Goal: Task Accomplishment & Management: Complete application form

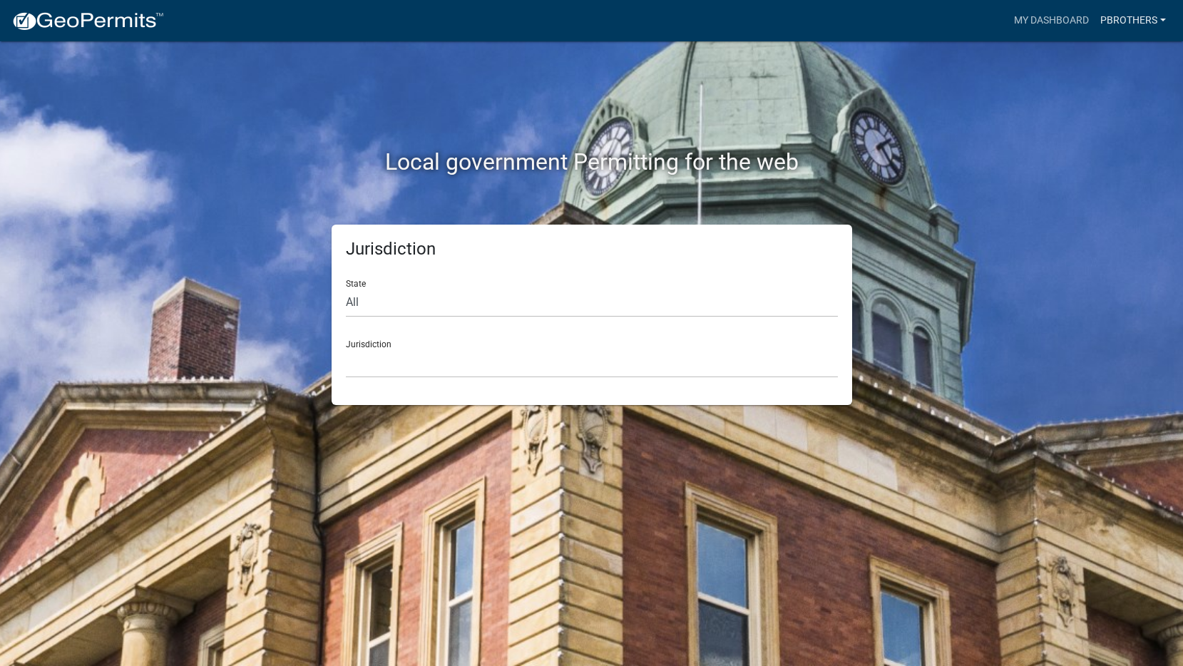
click at [1129, 13] on link "pbrothers" at bounding box center [1133, 20] width 77 height 27
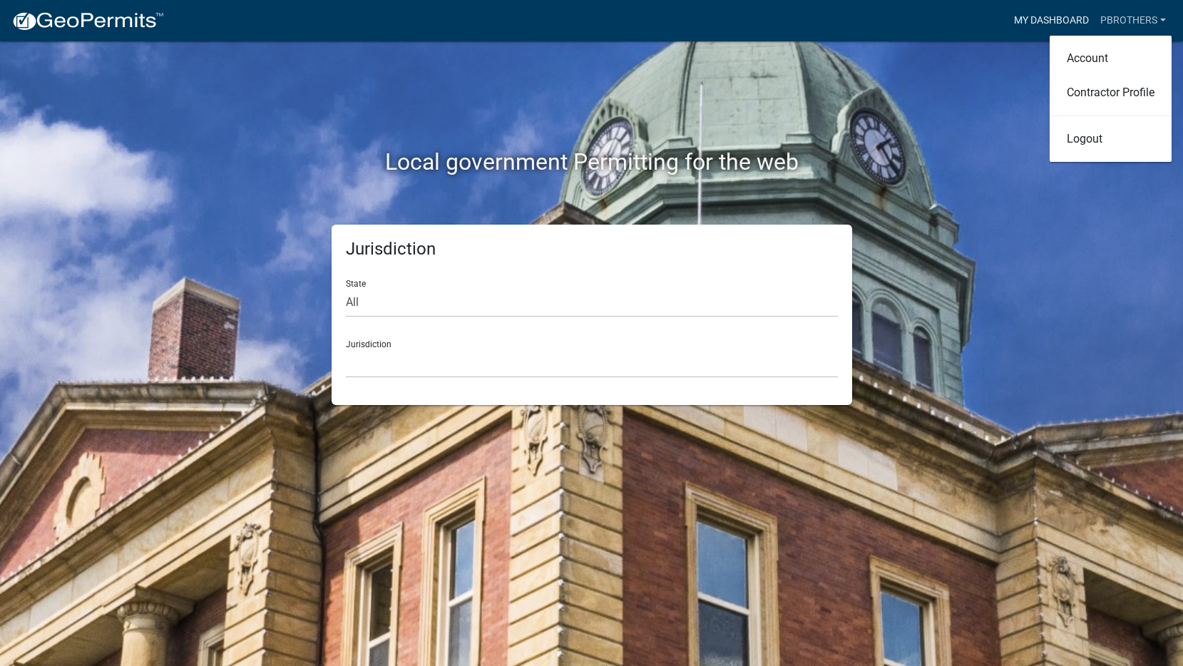
click at [1047, 21] on link "My Dashboard" at bounding box center [1051, 20] width 86 height 27
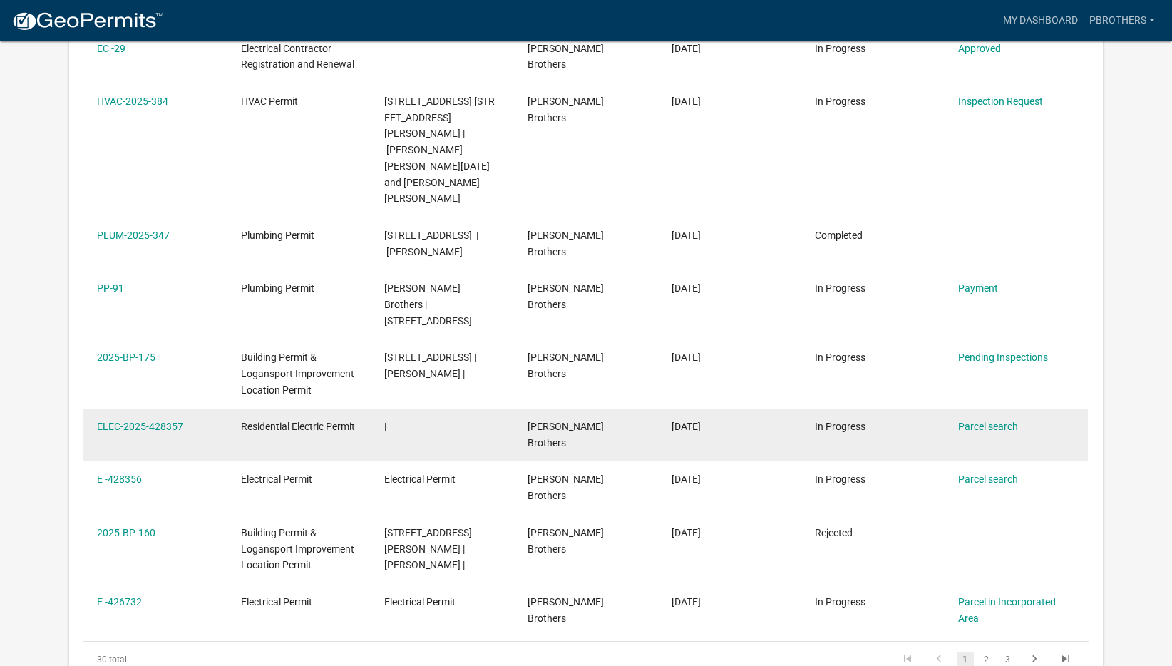
scroll to position [428, 0]
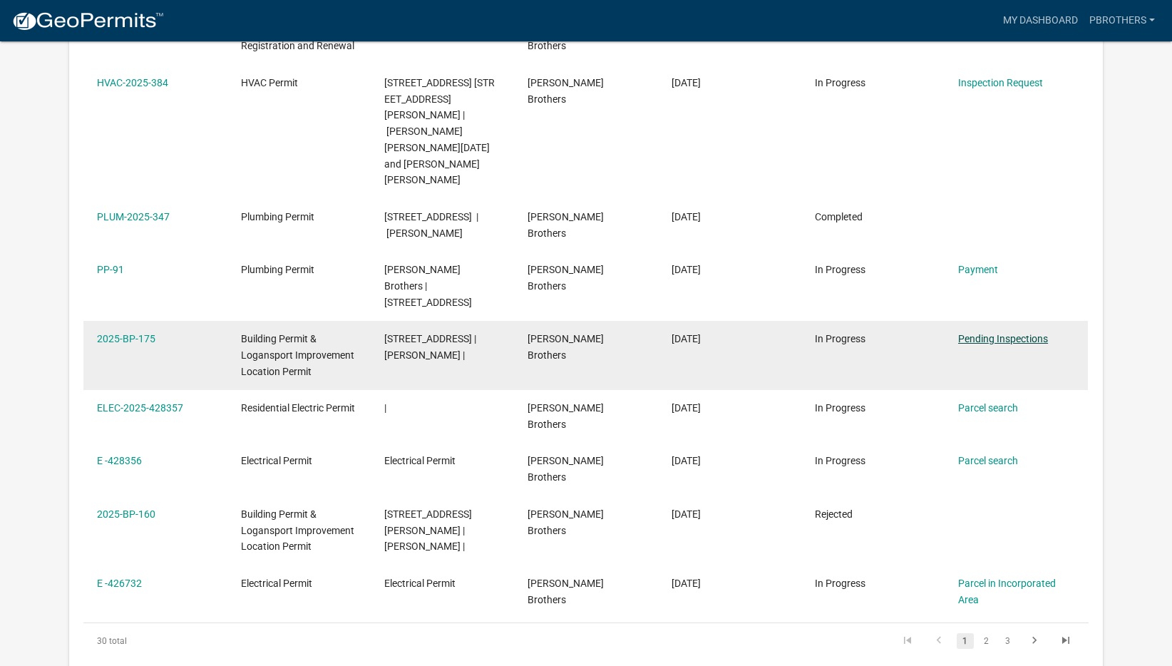
click at [976, 333] on link "Pending Inspections" at bounding box center [1003, 338] width 90 height 11
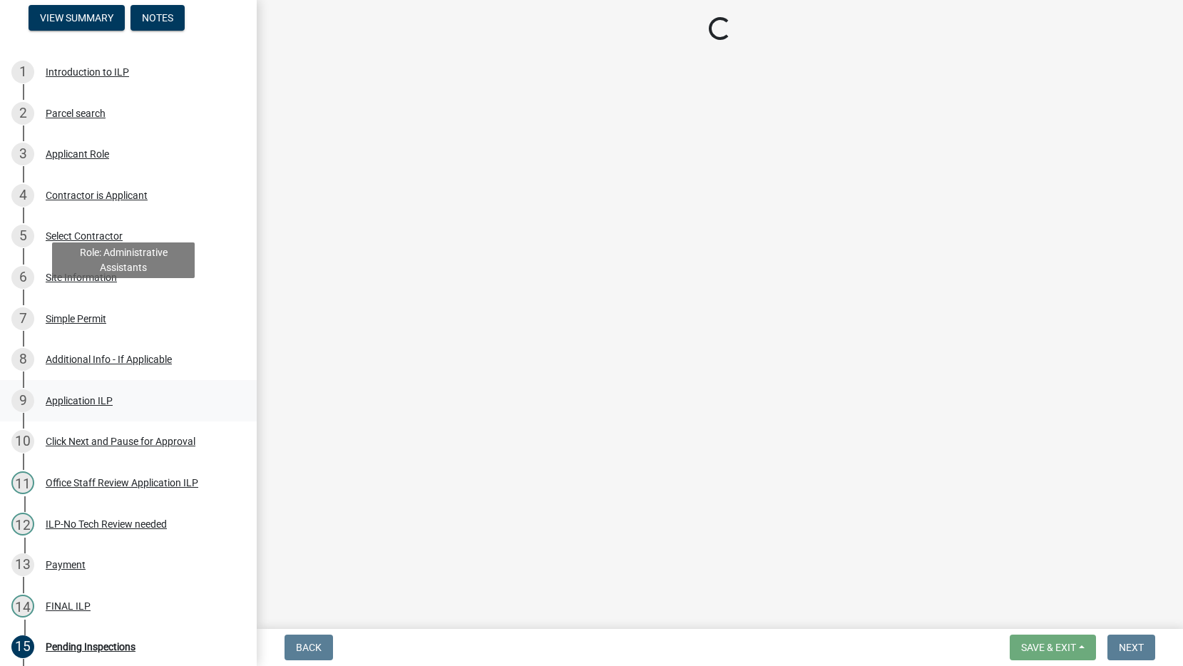
scroll to position [322, 0]
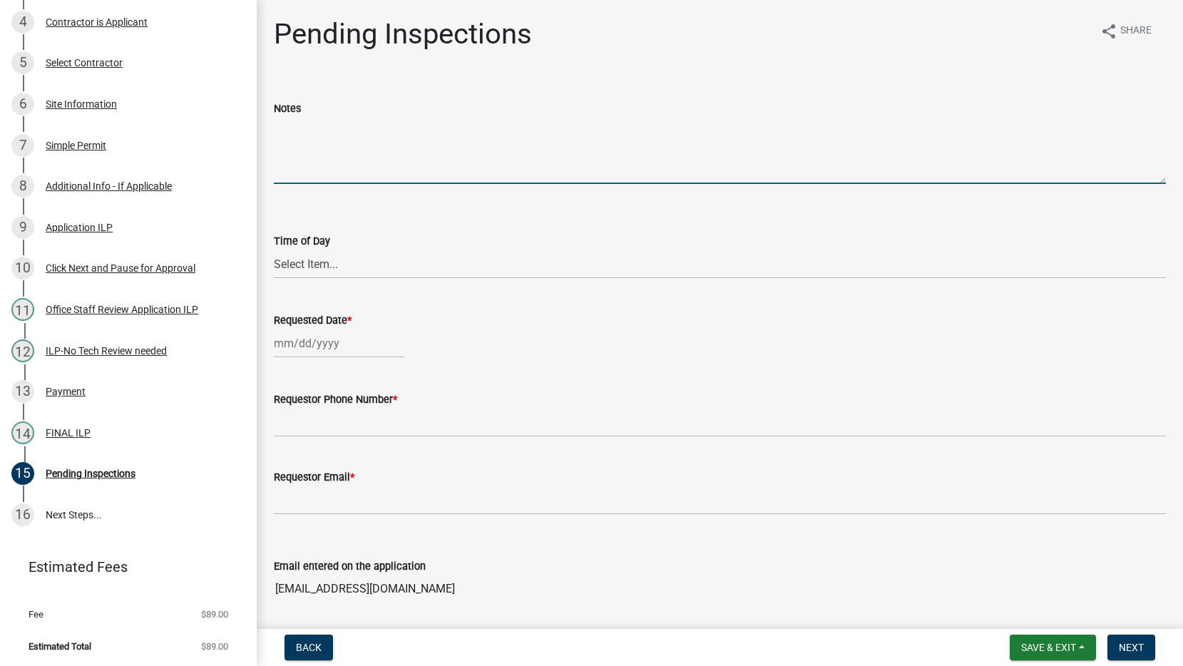
click at [318, 165] on textarea "Notes" at bounding box center [720, 150] width 892 height 67
click at [319, 260] on select "Select Item... AM PM" at bounding box center [720, 264] width 892 height 29
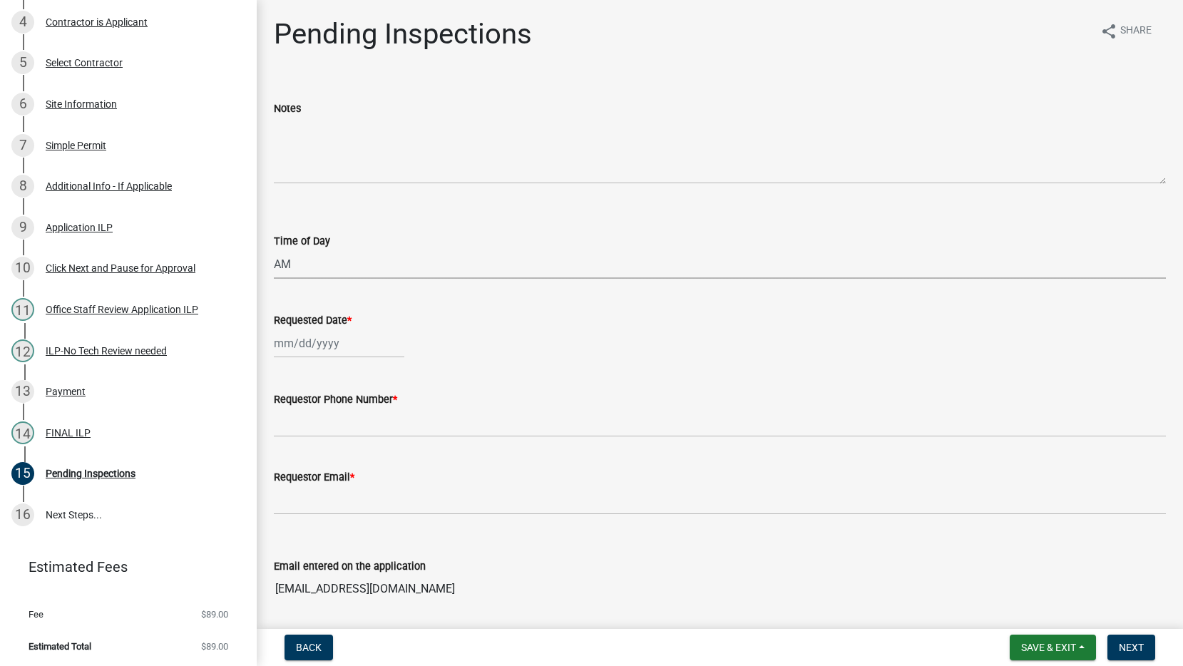
click at [274, 250] on select "Select Item... AM PM" at bounding box center [720, 264] width 892 height 29
select select "8ae3a9c4-e1c0-42aa-a8fd-45638ddbc32c"
click at [331, 351] on div at bounding box center [339, 343] width 131 height 29
select select "8"
select select "2025"
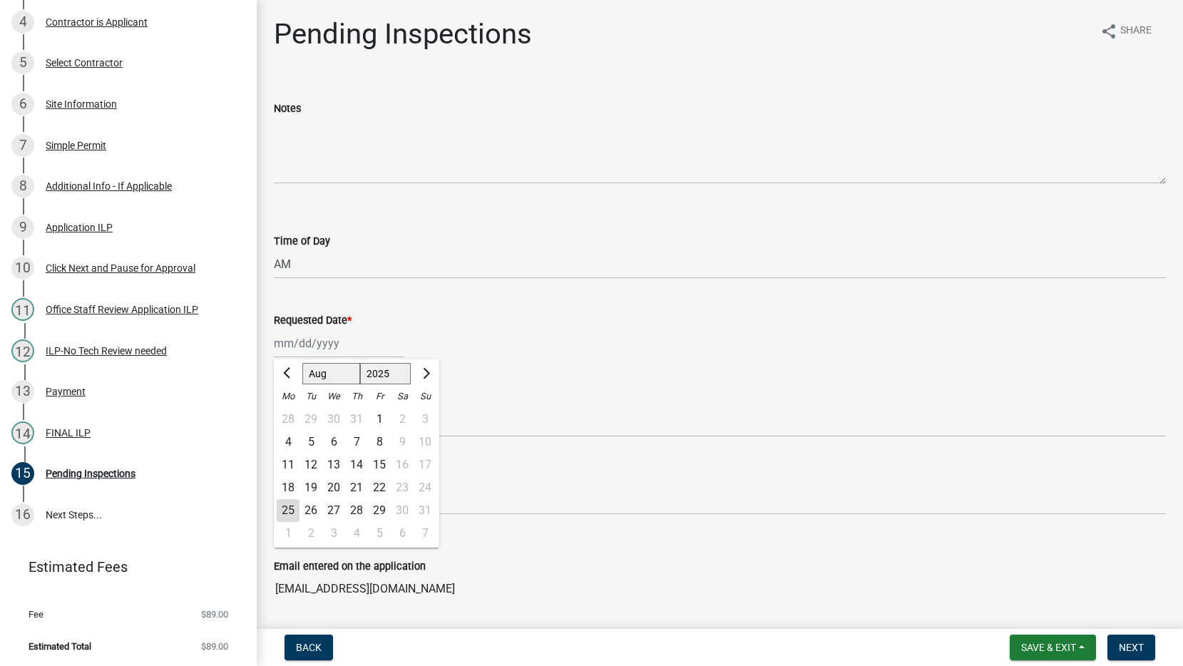
click at [308, 508] on div "26" at bounding box center [311, 510] width 23 height 23
type input "[DATE]"
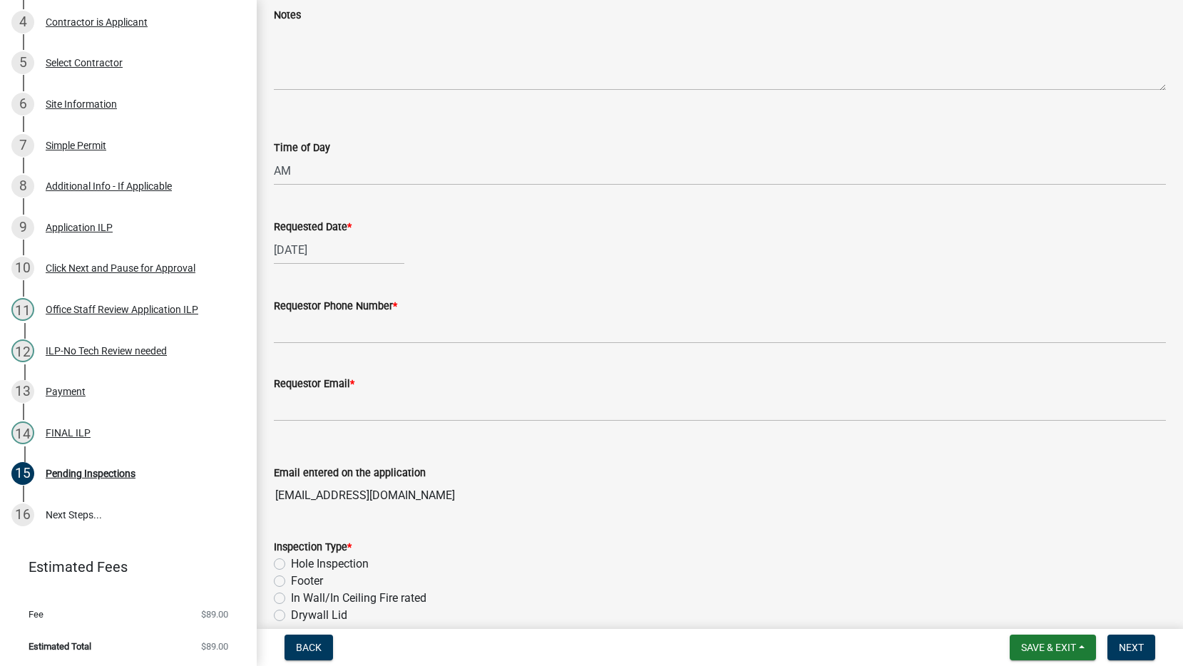
scroll to position [214, 0]
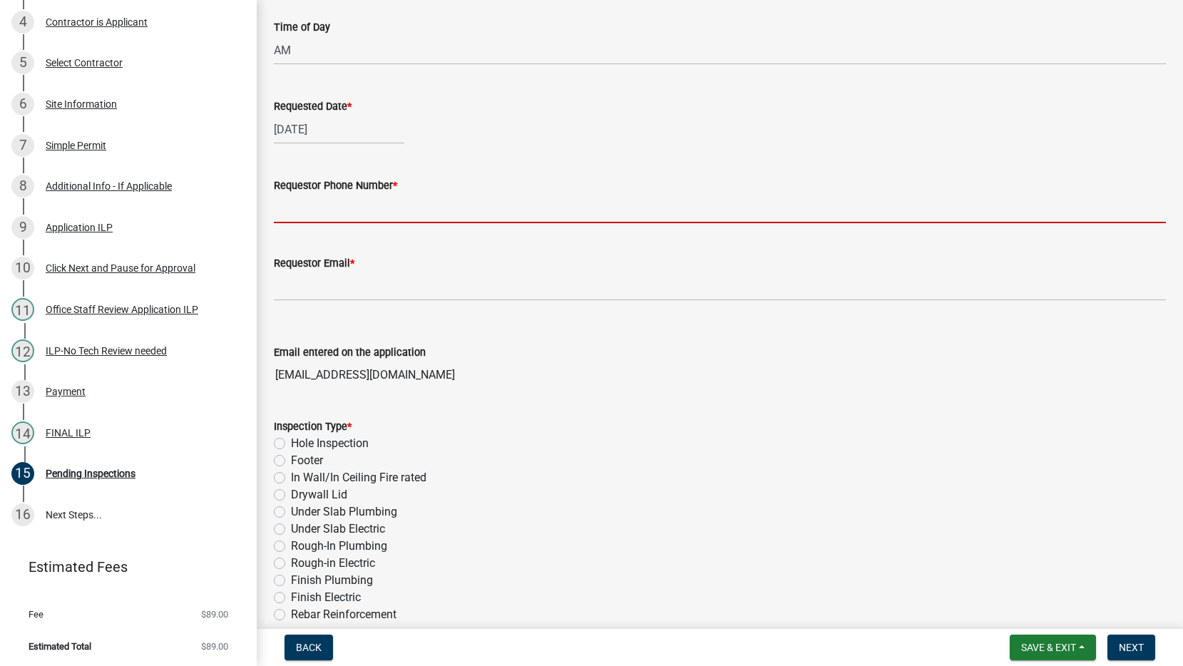
click at [314, 211] on input "Requestor Phone Number *" at bounding box center [720, 208] width 892 height 29
type input "3177321356"
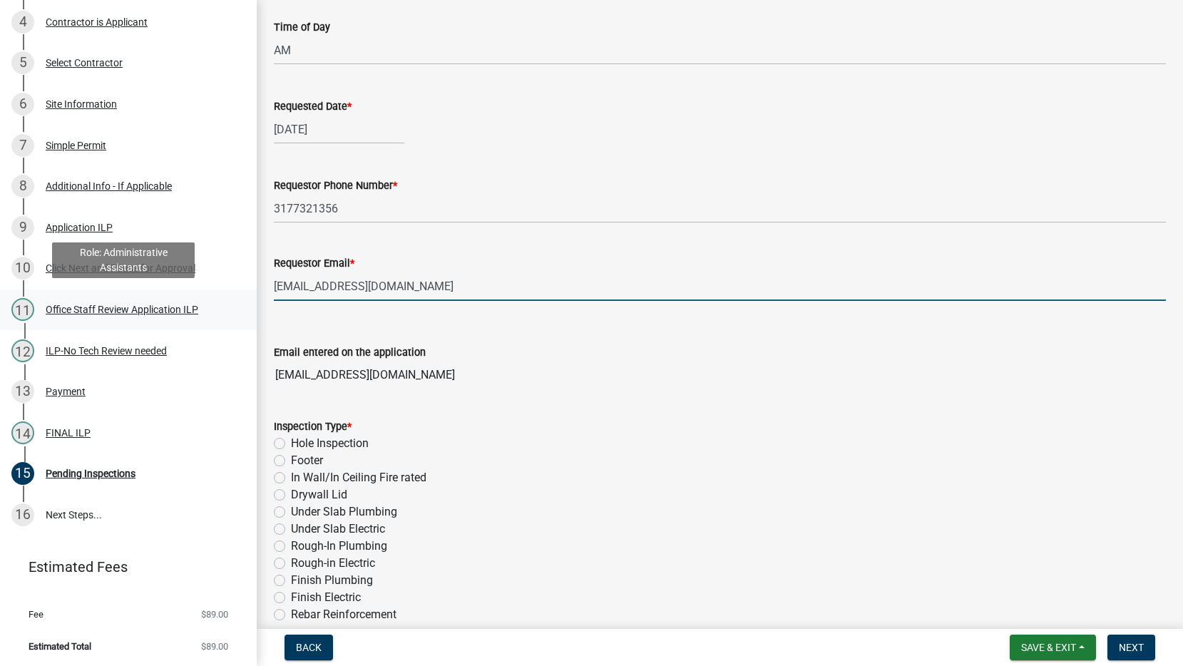
drag, startPoint x: 315, startPoint y: 288, endPoint x: 227, endPoint y: 292, distance: 87.8
click at [227, 292] on div "Building Permit & Logansport Improvement Location Permit 2025-BP-175 View Summa…" at bounding box center [591, 333] width 1183 height 666
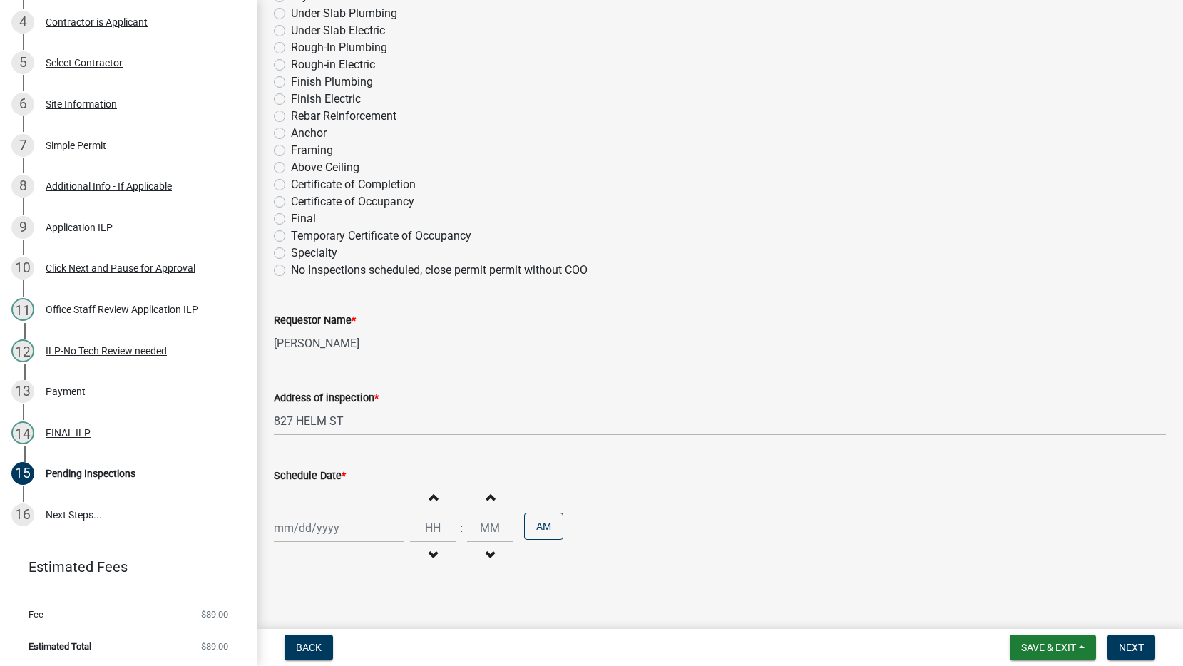
scroll to position [730, 0]
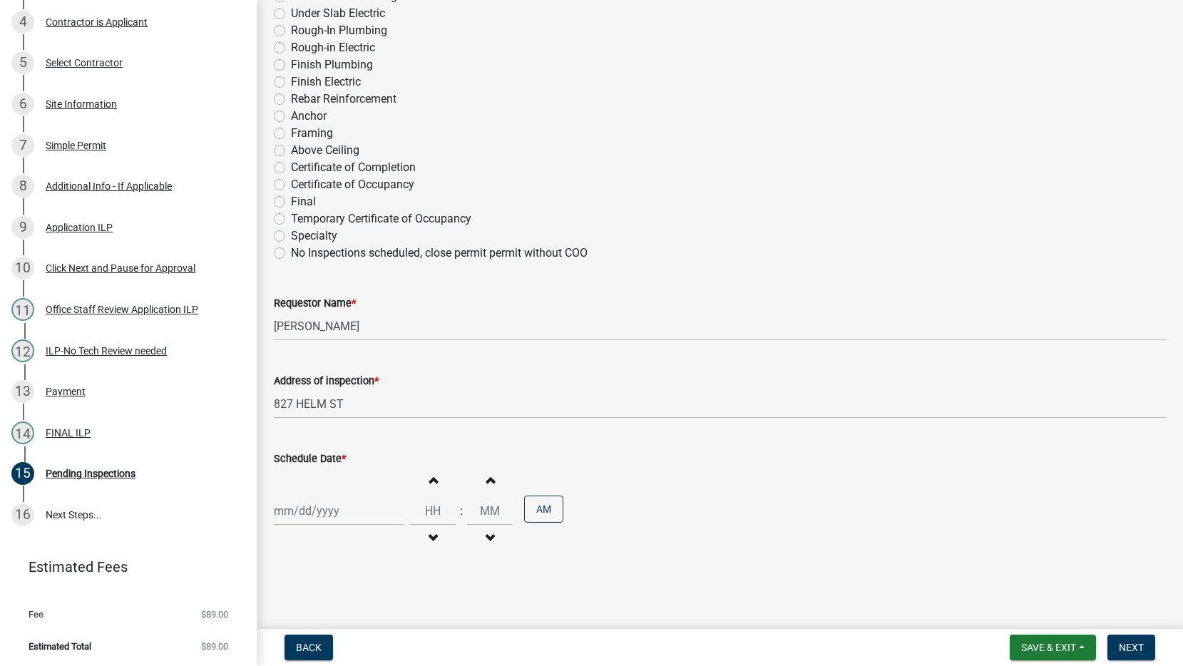
type input "[EMAIL_ADDRESS][DOMAIN_NAME]"
click at [371, 322] on input "[PERSON_NAME]" at bounding box center [720, 326] width 892 height 29
type input "[PERSON_NAME]"
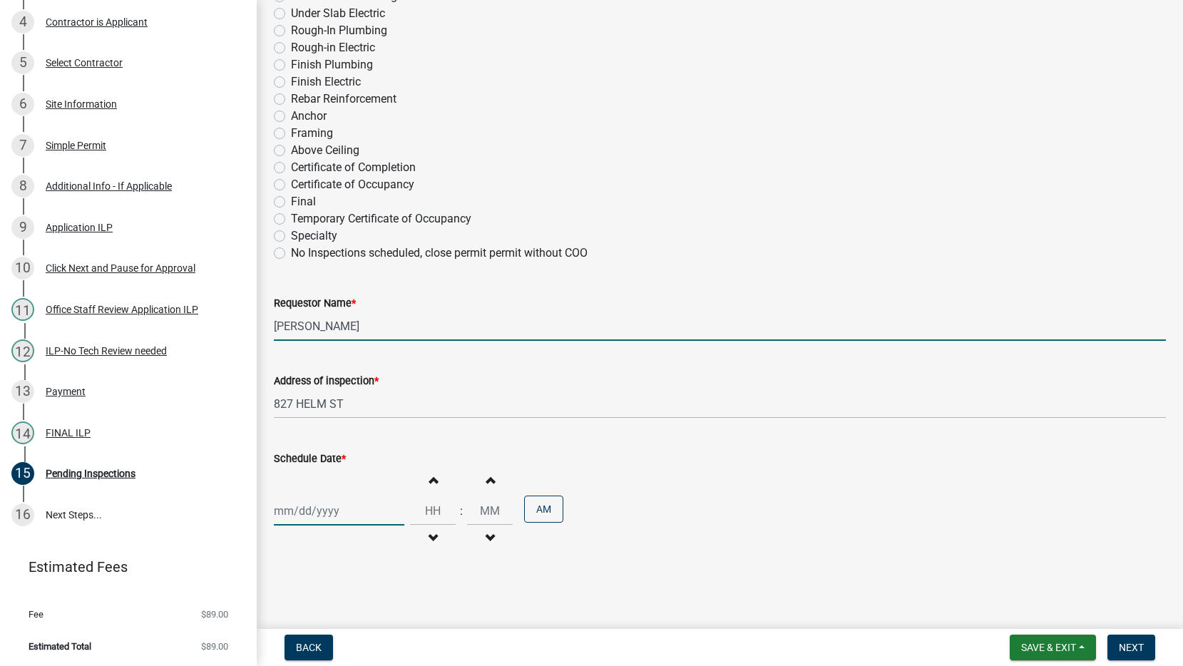
click at [308, 503] on div at bounding box center [339, 510] width 131 height 29
select select "8"
select select "2025"
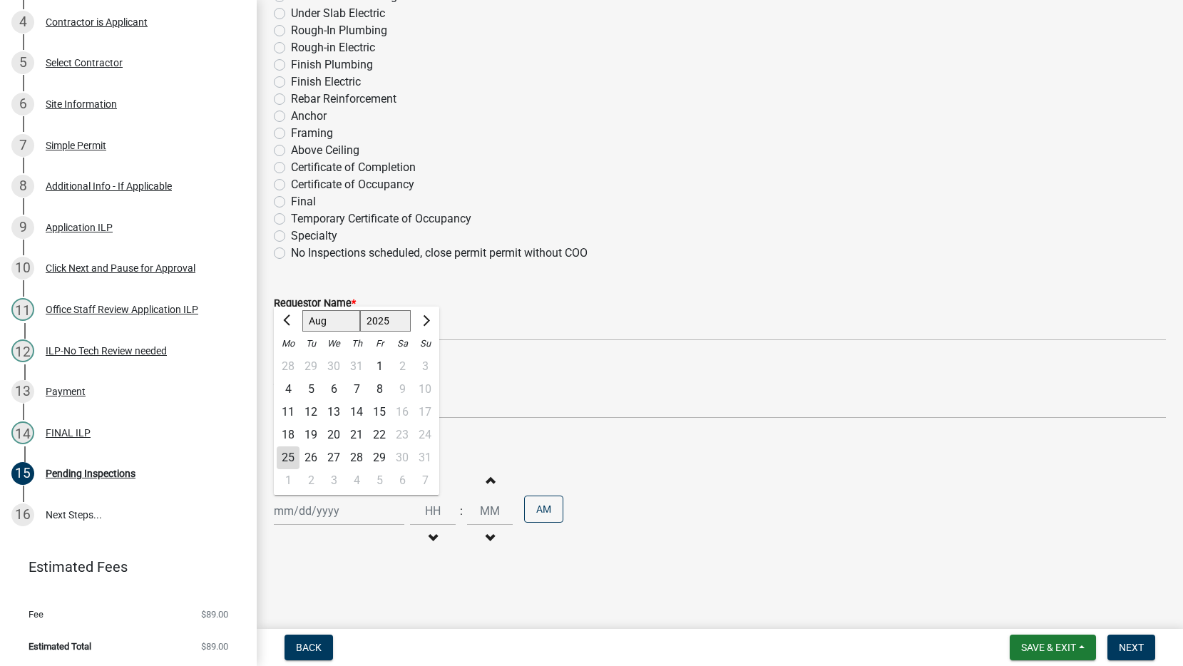
click at [312, 452] on div "26" at bounding box center [311, 457] width 23 height 23
type input "[DATE]"
click at [697, 544] on div "[DATE] Increment hours Decrement hours : Increment minutes Decrement minutes AM" at bounding box center [720, 511] width 892 height 88
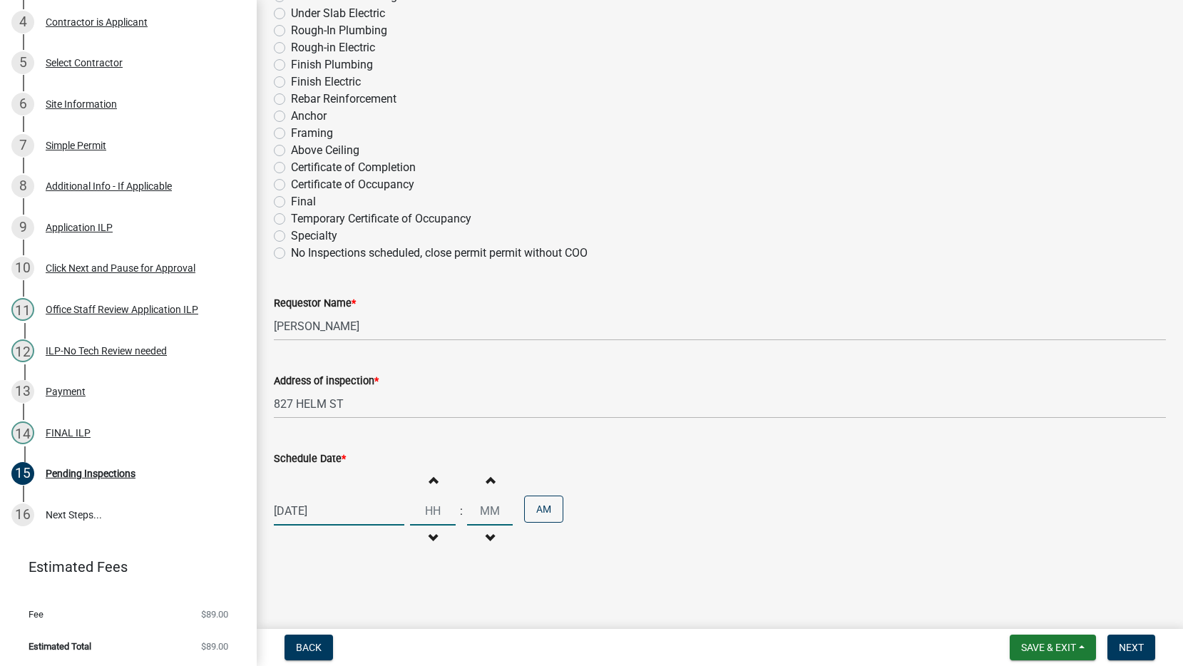
click at [431, 513] on input "Hours" at bounding box center [433, 510] width 46 height 29
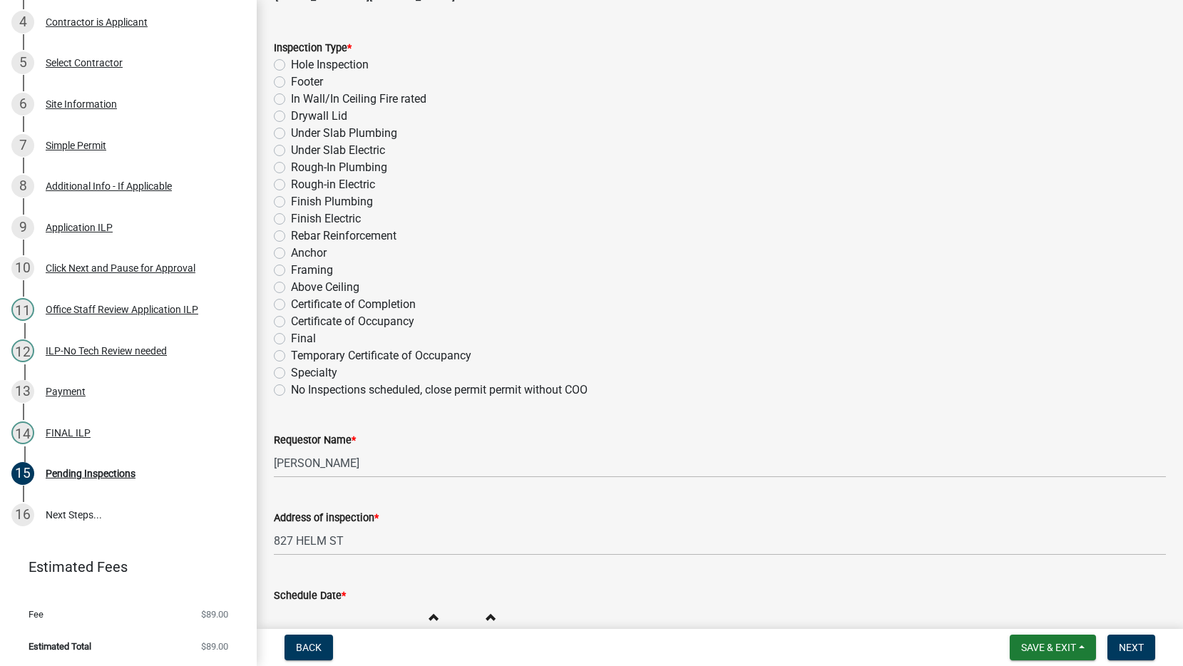
scroll to position [587, 0]
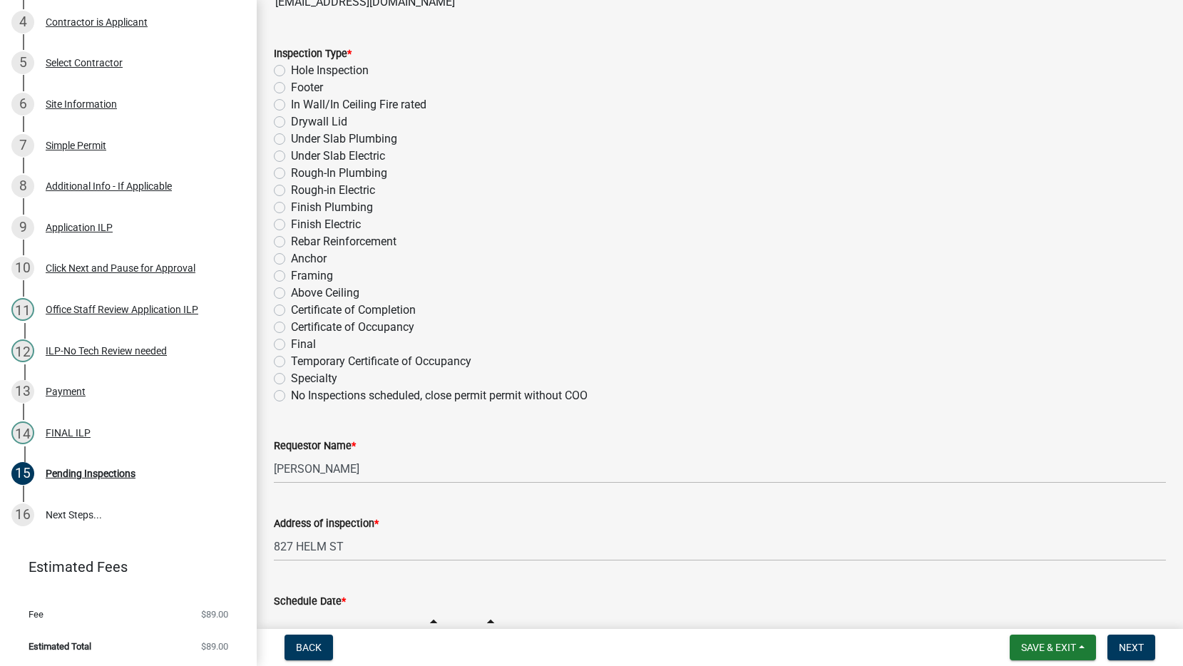
click at [285, 344] on div "Final" at bounding box center [720, 344] width 892 height 17
click at [293, 341] on label "Final" at bounding box center [303, 344] width 25 height 17
click at [293, 341] on input "Final" at bounding box center [295, 340] width 9 height 9
radio input "true"
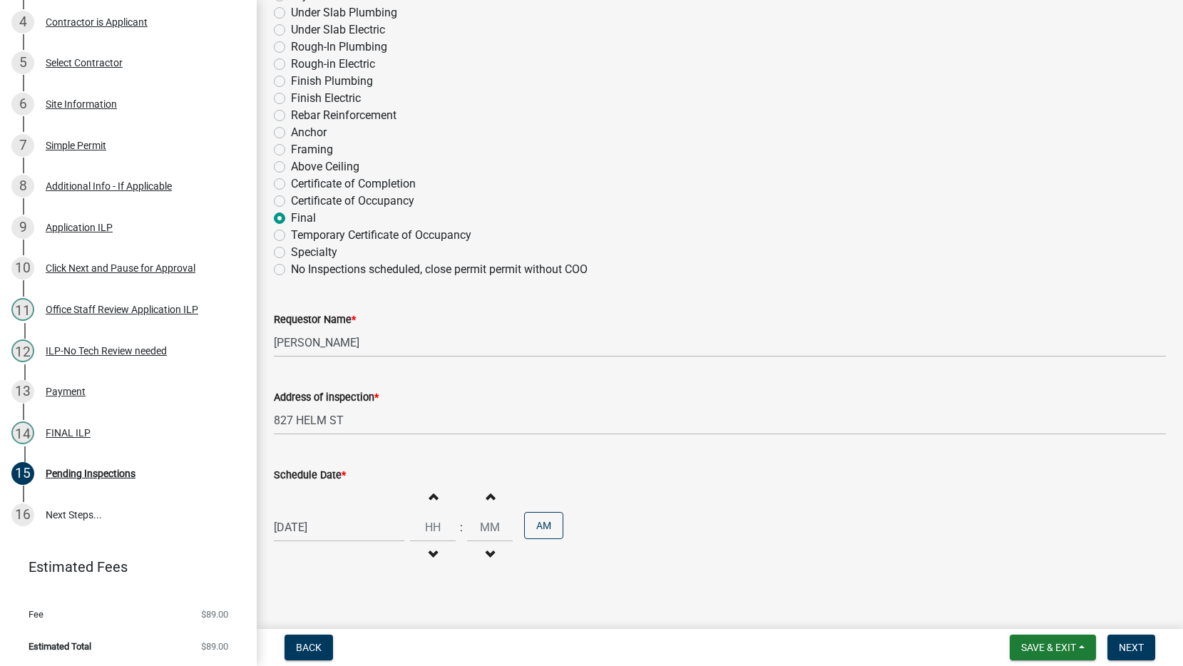
scroll to position [730, 0]
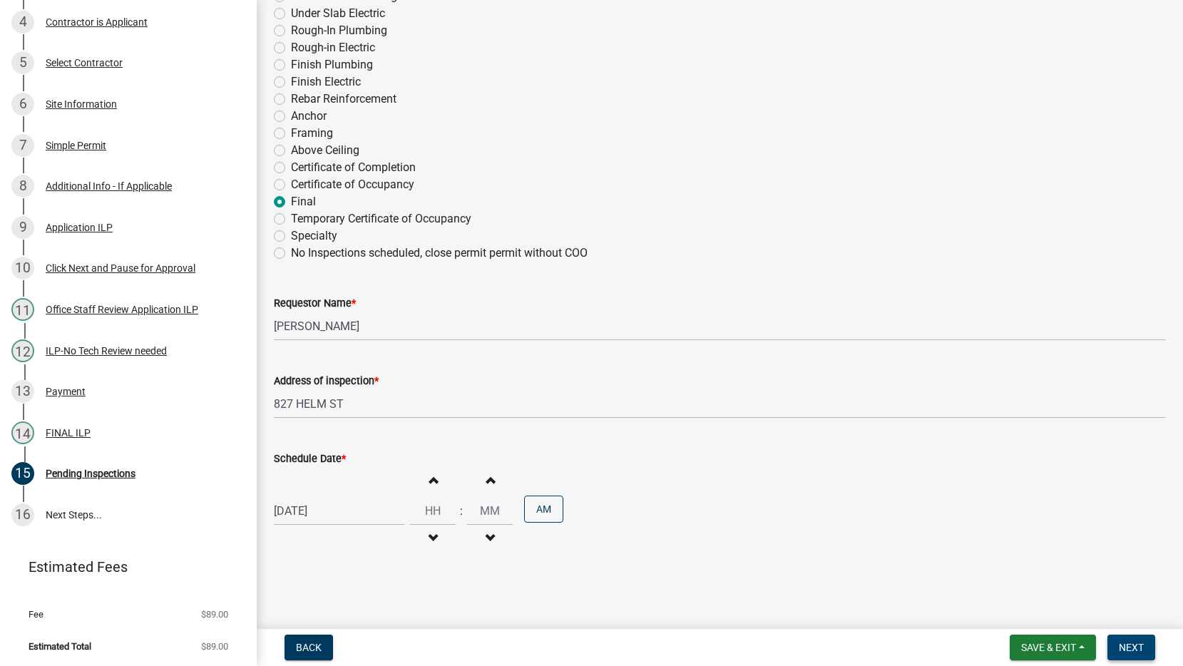
click at [1127, 648] on span "Next" at bounding box center [1131, 647] width 25 height 11
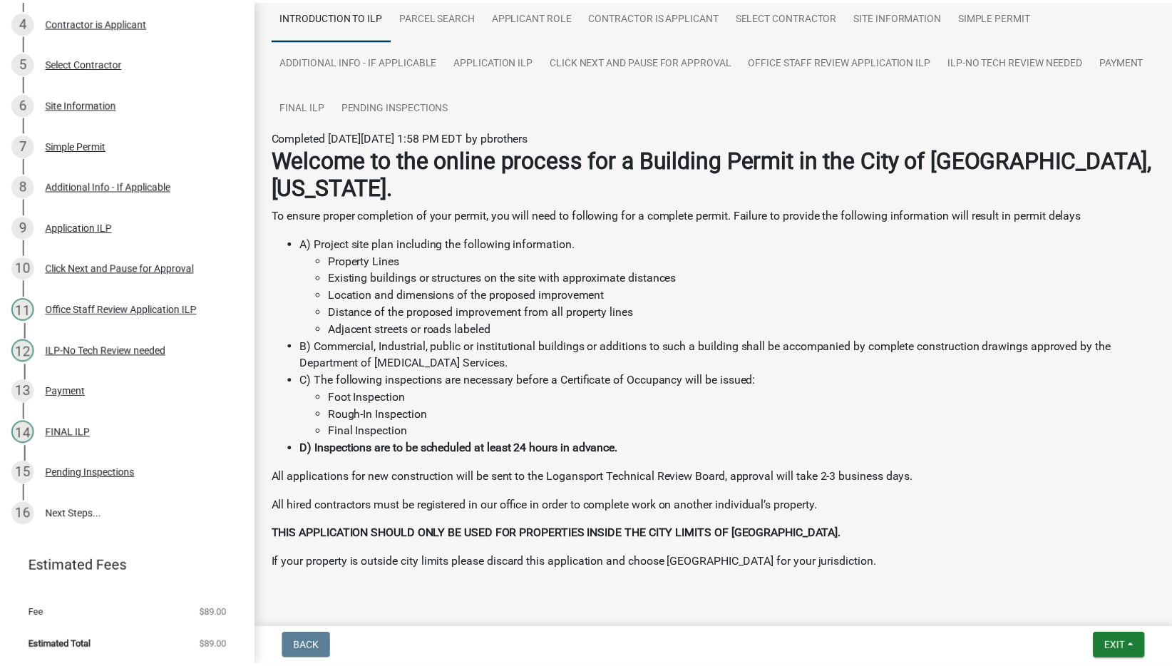
scroll to position [119, 0]
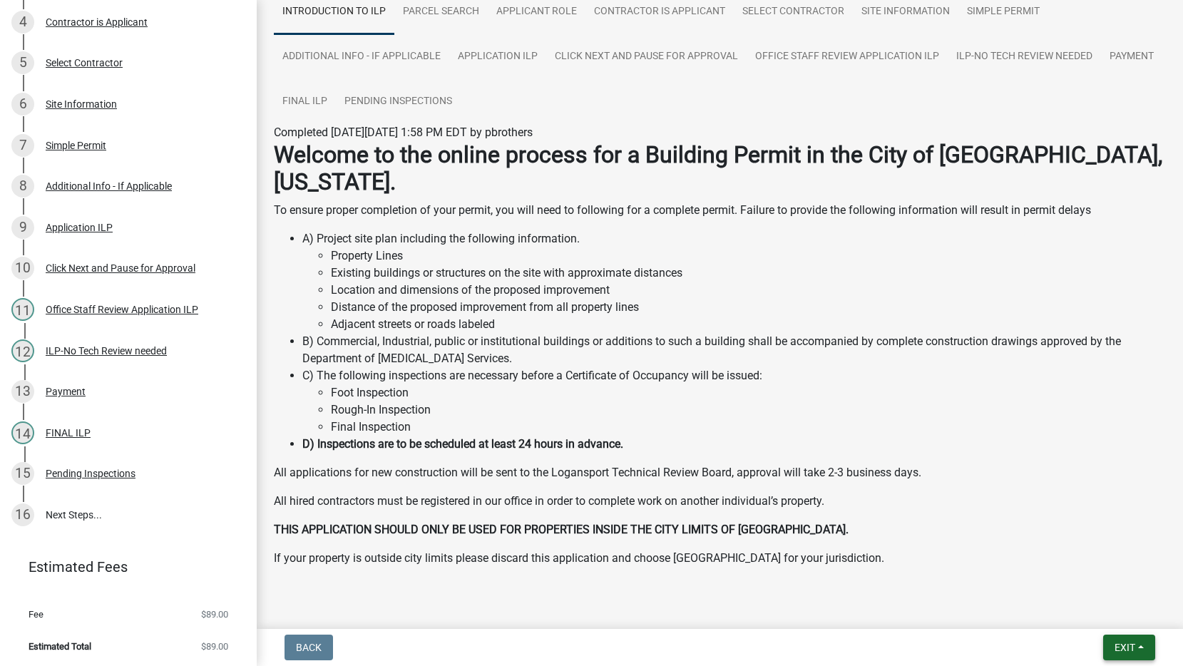
click at [1140, 648] on button "Exit" at bounding box center [1129, 648] width 52 height 26
click at [1103, 611] on button "Save & Exit" at bounding box center [1098, 610] width 114 height 34
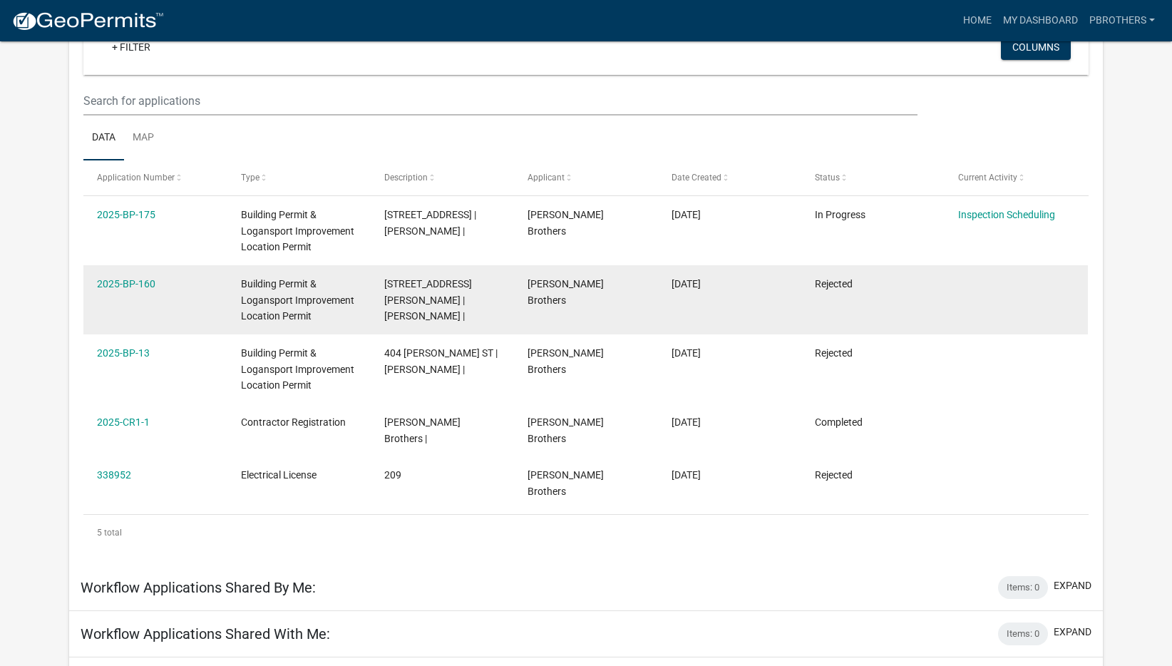
scroll to position [189, 0]
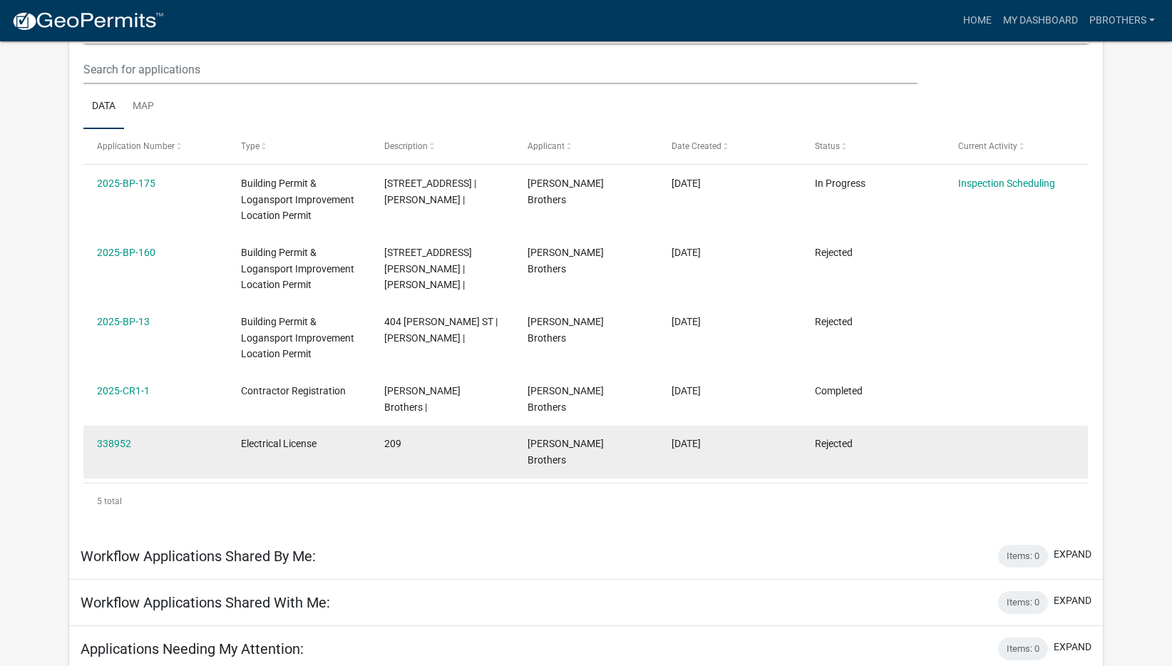
click at [858, 436] on div "Rejected" at bounding box center [873, 444] width 116 height 16
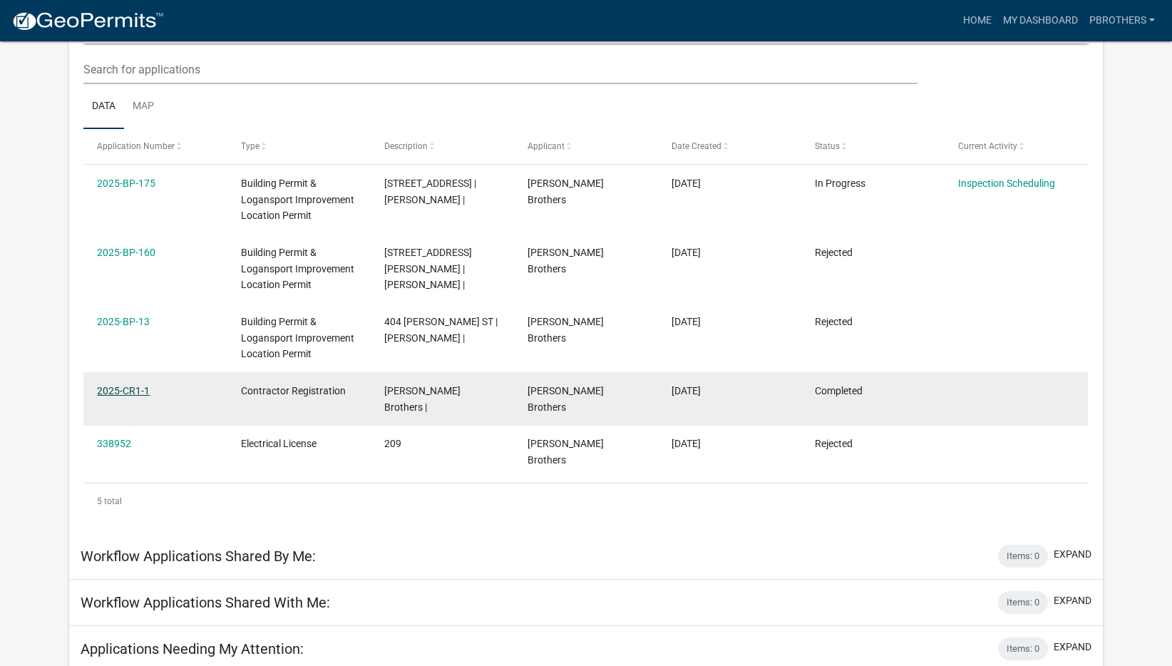
click at [140, 394] on link "2025-CR1-1" at bounding box center [123, 390] width 53 height 11
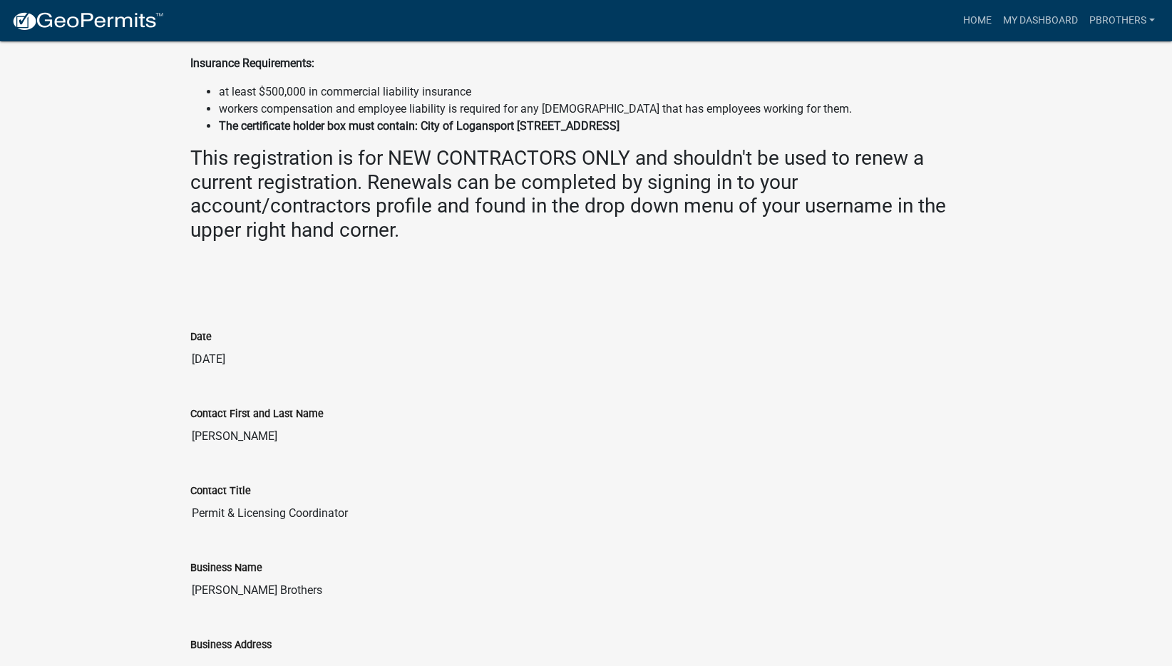
scroll to position [221, 0]
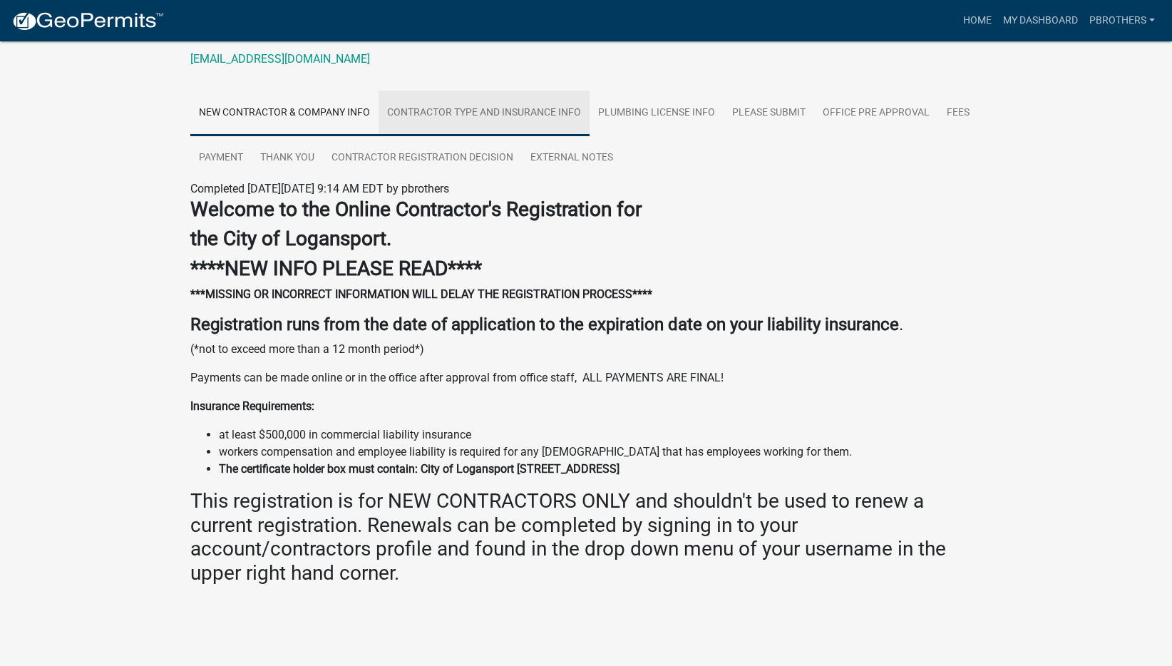
click at [515, 110] on link "Contractor Type and Insurance Info" at bounding box center [484, 114] width 211 height 46
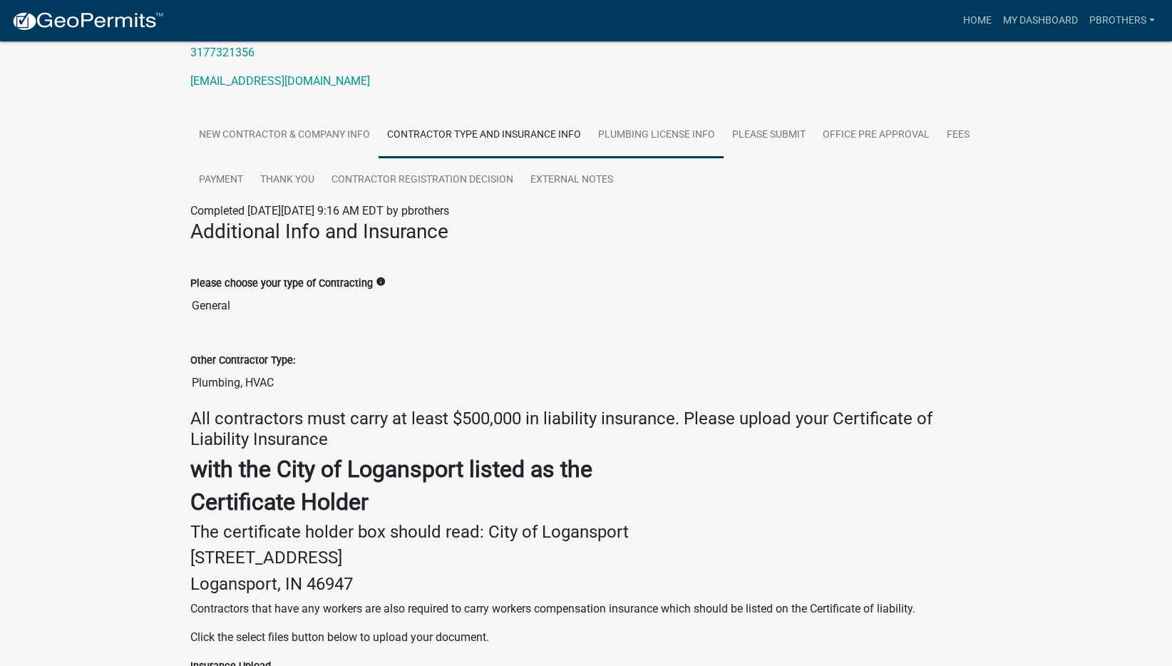
click at [677, 135] on link "Plumbing License Info" at bounding box center [657, 136] width 134 height 46
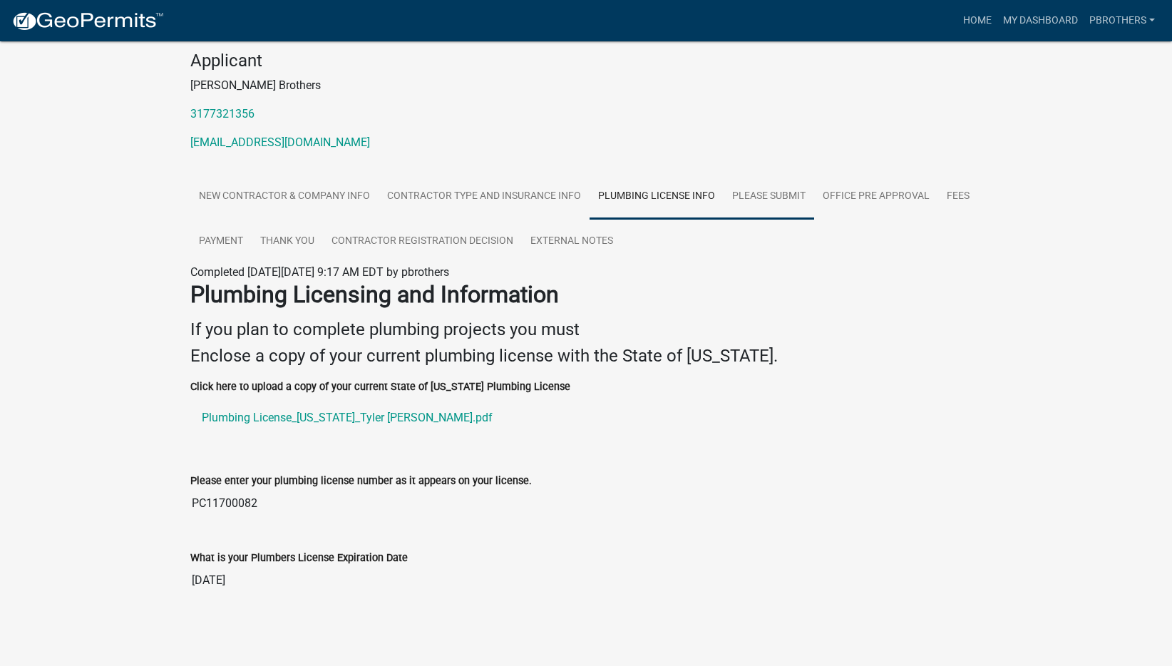
click at [770, 218] on link "Please Submit" at bounding box center [769, 197] width 91 height 46
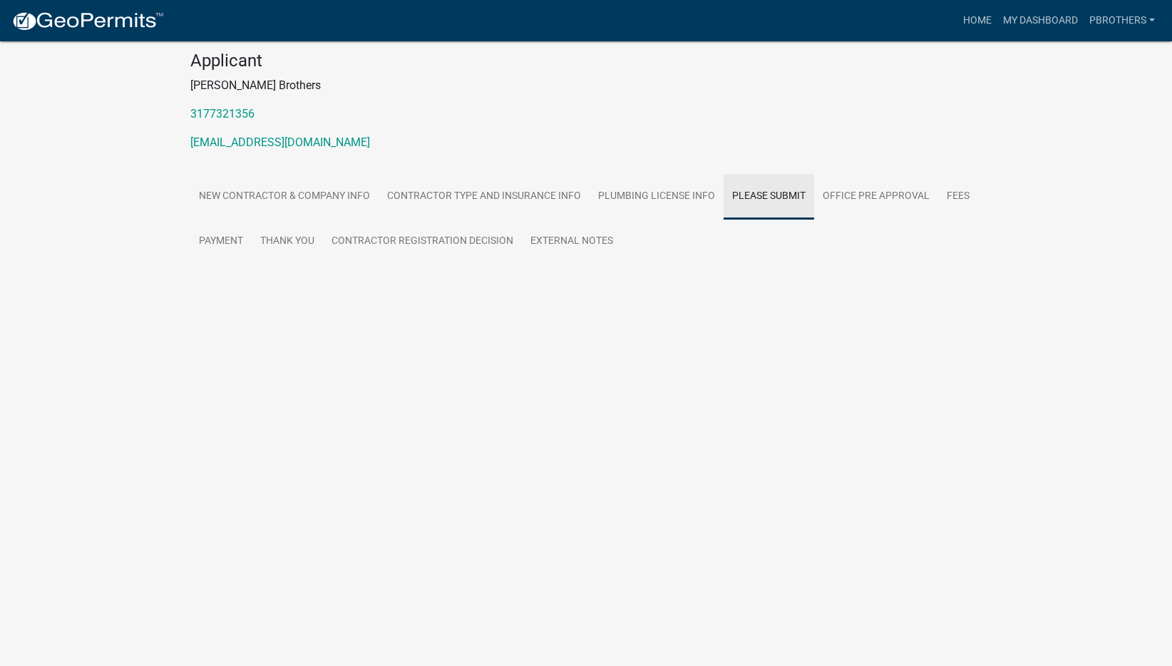
scroll to position [41, 0]
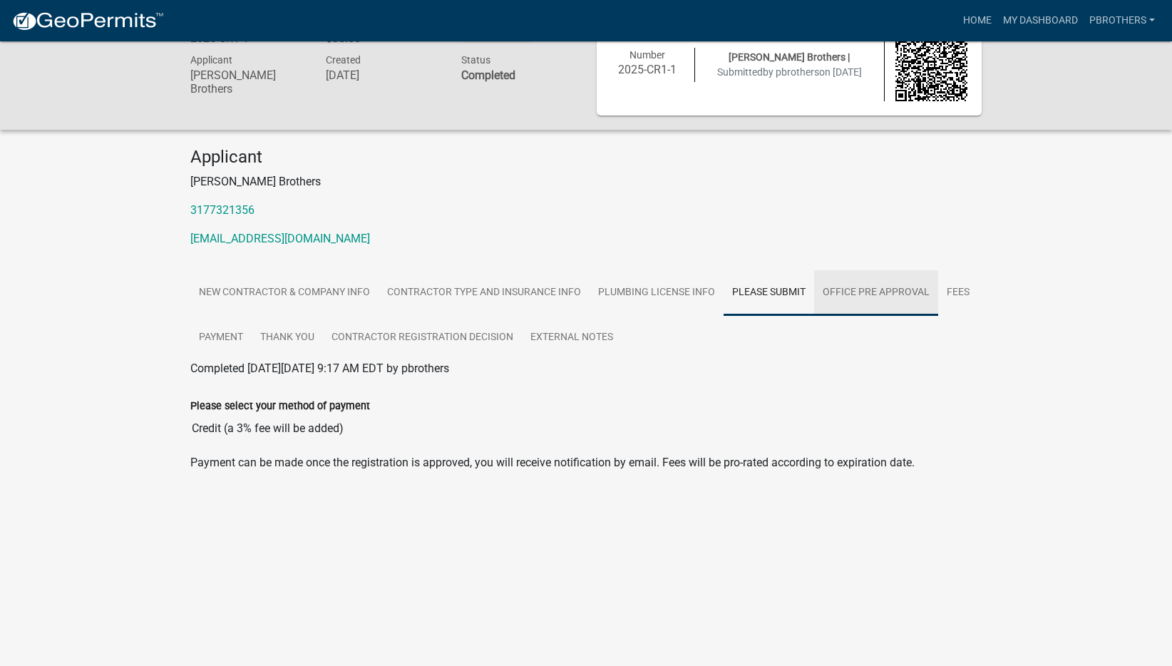
click at [884, 304] on link "Office Pre Approval" at bounding box center [876, 293] width 124 height 46
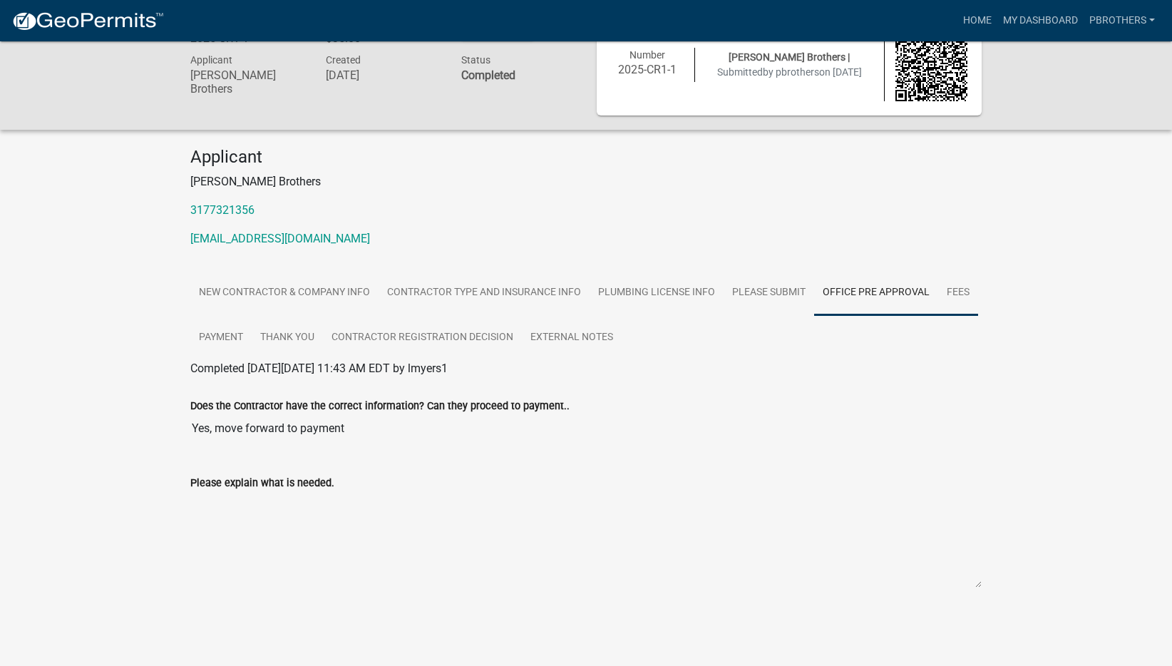
click at [951, 303] on link "Fees" at bounding box center [958, 293] width 40 height 46
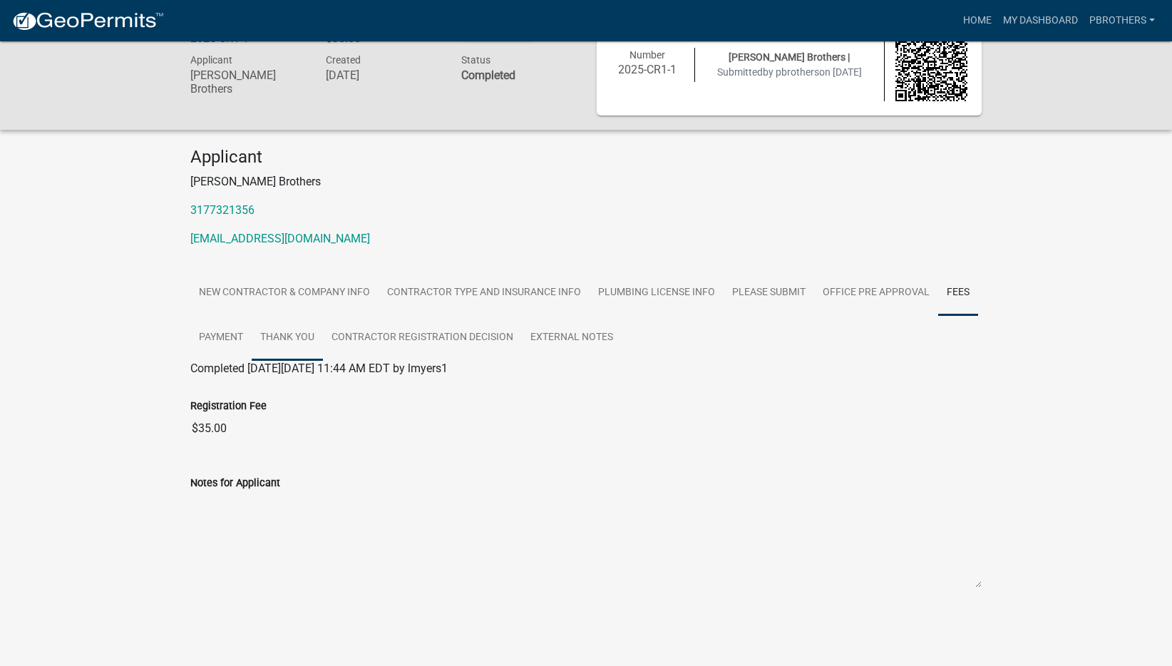
click at [256, 347] on link "Thank you" at bounding box center [287, 338] width 71 height 46
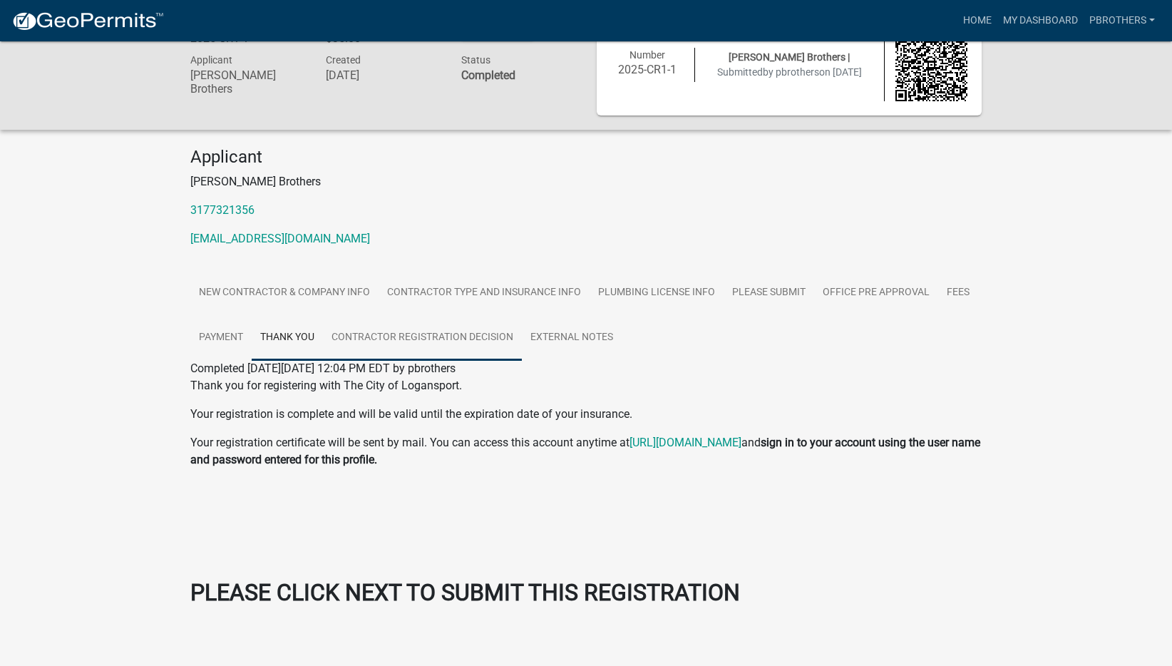
click at [414, 334] on link "Contractor Registration Decision" at bounding box center [422, 338] width 199 height 46
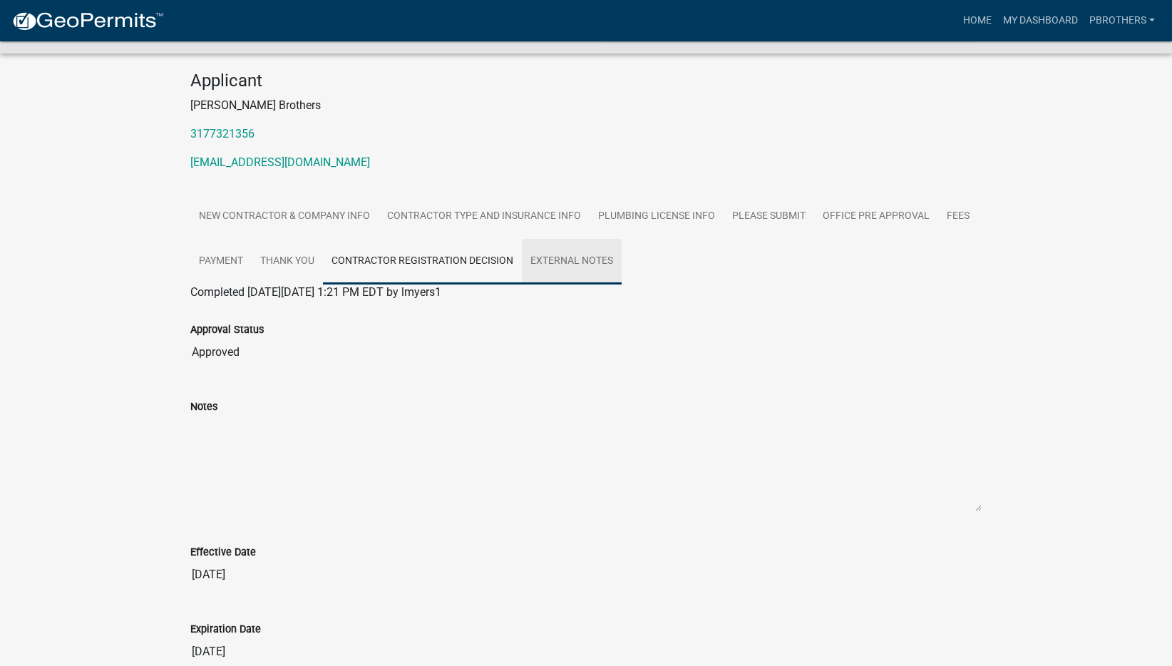
click at [567, 277] on link "External Notes" at bounding box center [572, 262] width 100 height 46
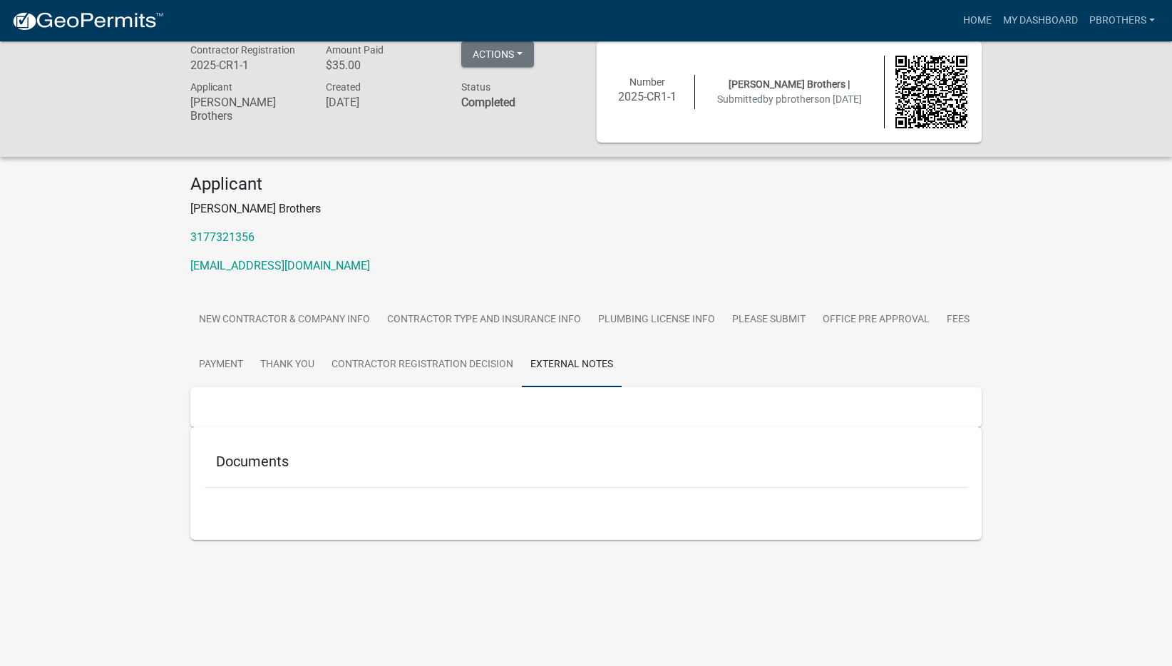
scroll to position [0, 0]
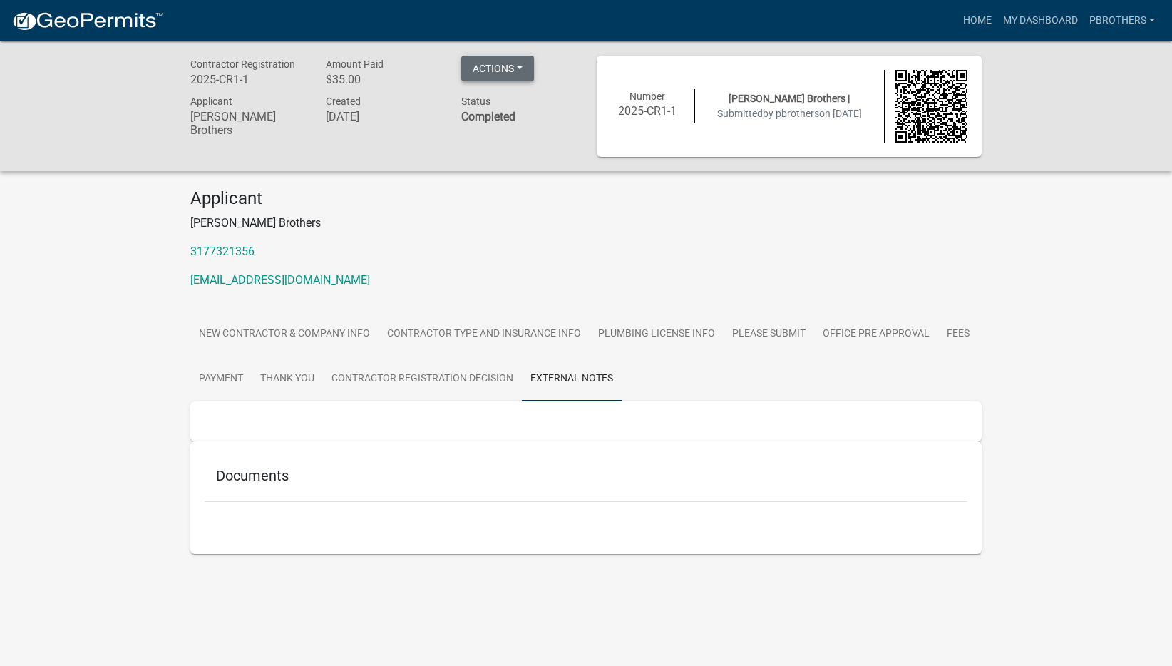
click at [519, 74] on button "Actions" at bounding box center [497, 69] width 73 height 26
click at [533, 132] on link "Printer Friendly" at bounding box center [518, 140] width 114 height 34
click at [522, 372] on link "External Notes" at bounding box center [572, 380] width 100 height 46
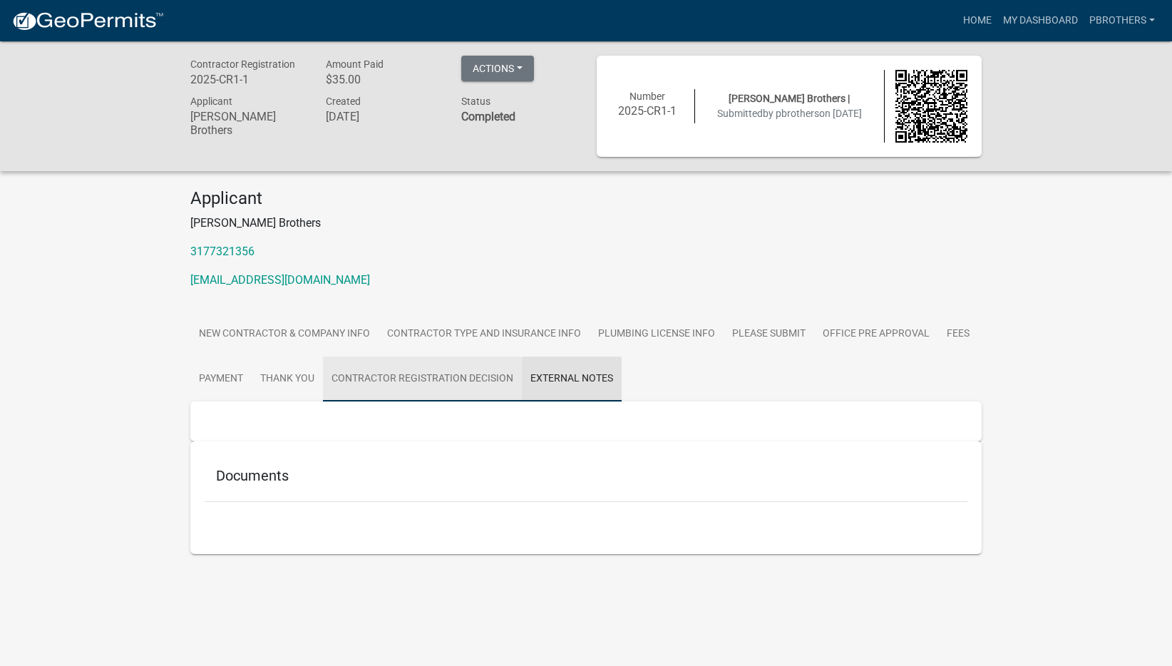
click at [491, 372] on link "Contractor Registration Decision" at bounding box center [422, 380] width 199 height 46
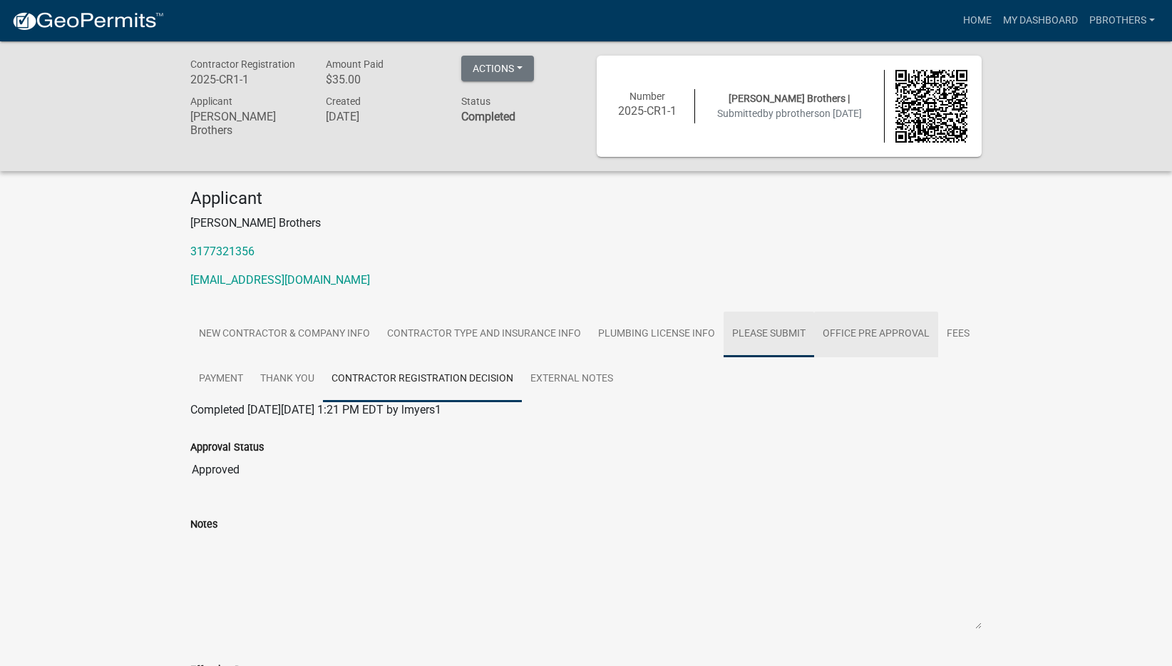
drag, startPoint x: 723, startPoint y: 329, endPoint x: 580, endPoint y: 330, distance: 142.6
click at [721, 329] on ul "New Contractor & Company Info Contractor Type and Insurance Info Plumbing Licen…" at bounding box center [586, 357] width 792 height 90
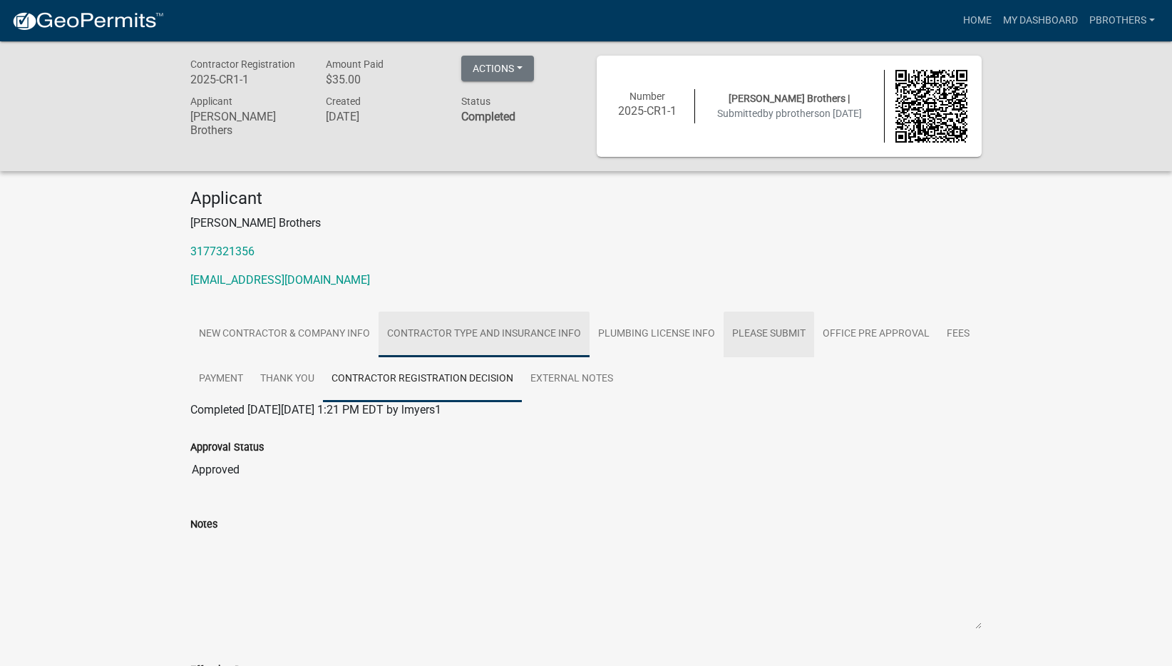
click at [580, 330] on link "Contractor Type and Insurance Info" at bounding box center [484, 335] width 211 height 46
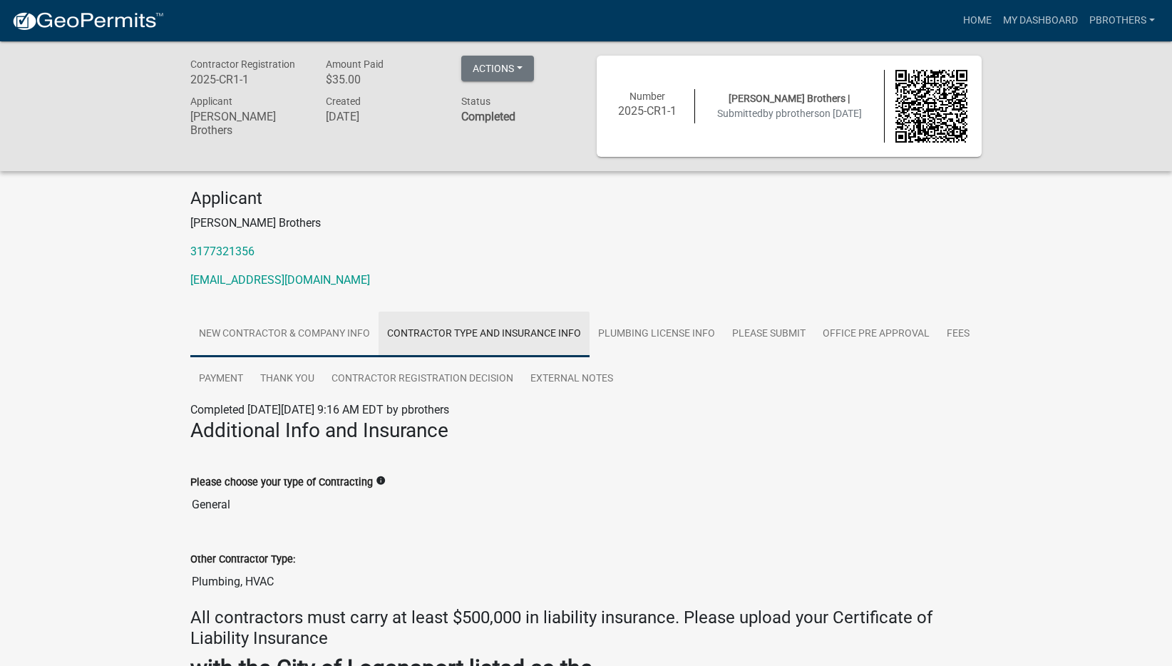
drag, startPoint x: 319, startPoint y: 335, endPoint x: 284, endPoint y: 344, distance: 36.0
click at [319, 334] on link "New Contractor & Company Info" at bounding box center [284, 335] width 188 height 46
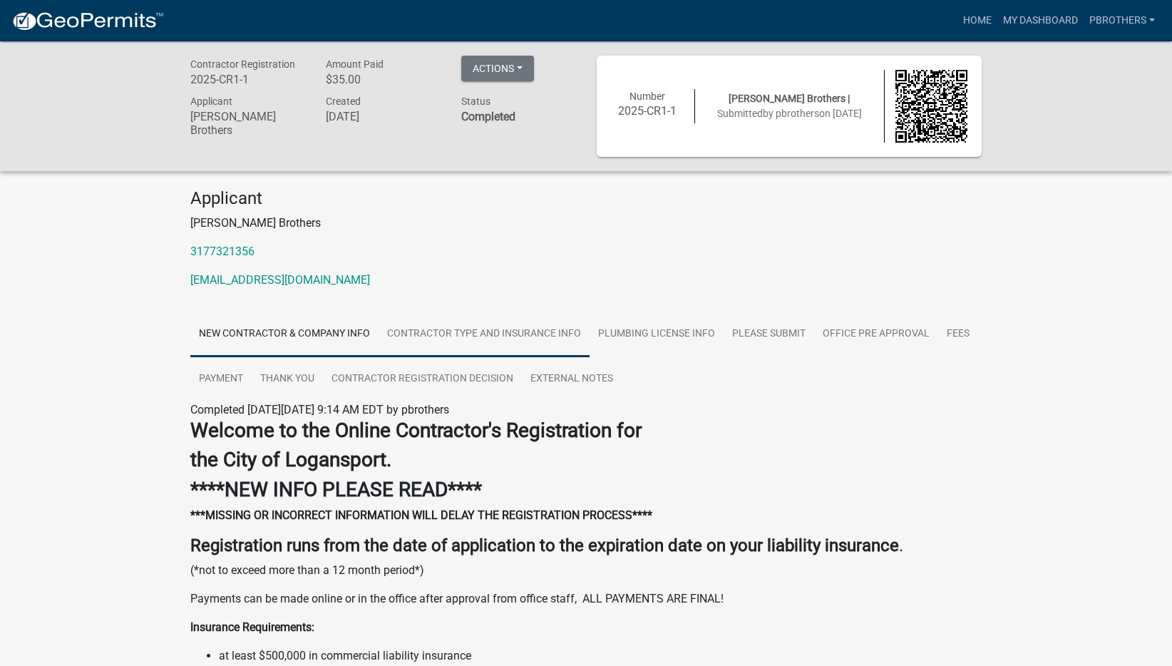
click at [469, 334] on link "Contractor Type and Insurance Info" at bounding box center [484, 335] width 211 height 46
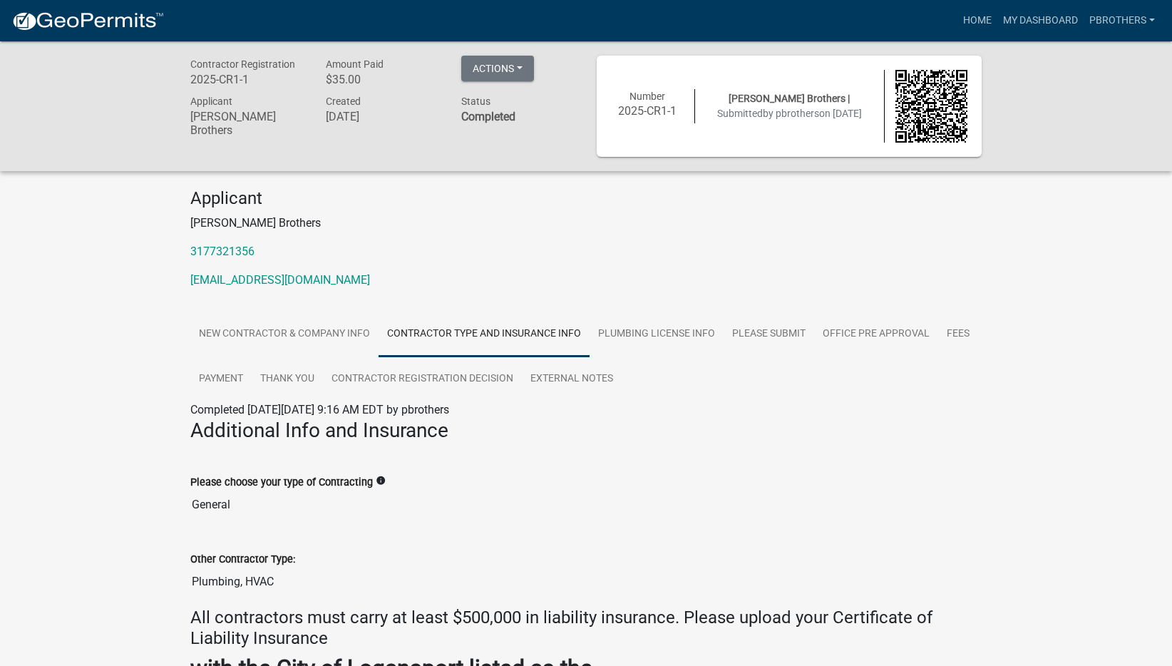
click at [911, 112] on img at bounding box center [932, 106] width 73 height 73
click at [914, 238] on div "Applicant [PERSON_NAME] Brothers 3177321356 [EMAIL_ADDRESS][DOMAIN_NAME]" at bounding box center [586, 244] width 813 height 112
click at [914, 145] on div "Number 2025-CR1-1 [PERSON_NAME] Brothers | Submitted by pbrothers on [DATE]" at bounding box center [789, 106] width 385 height 101
click at [499, 70] on button "Actions" at bounding box center [497, 69] width 73 height 26
click at [506, 93] on link "View receipt" at bounding box center [518, 105] width 114 height 34
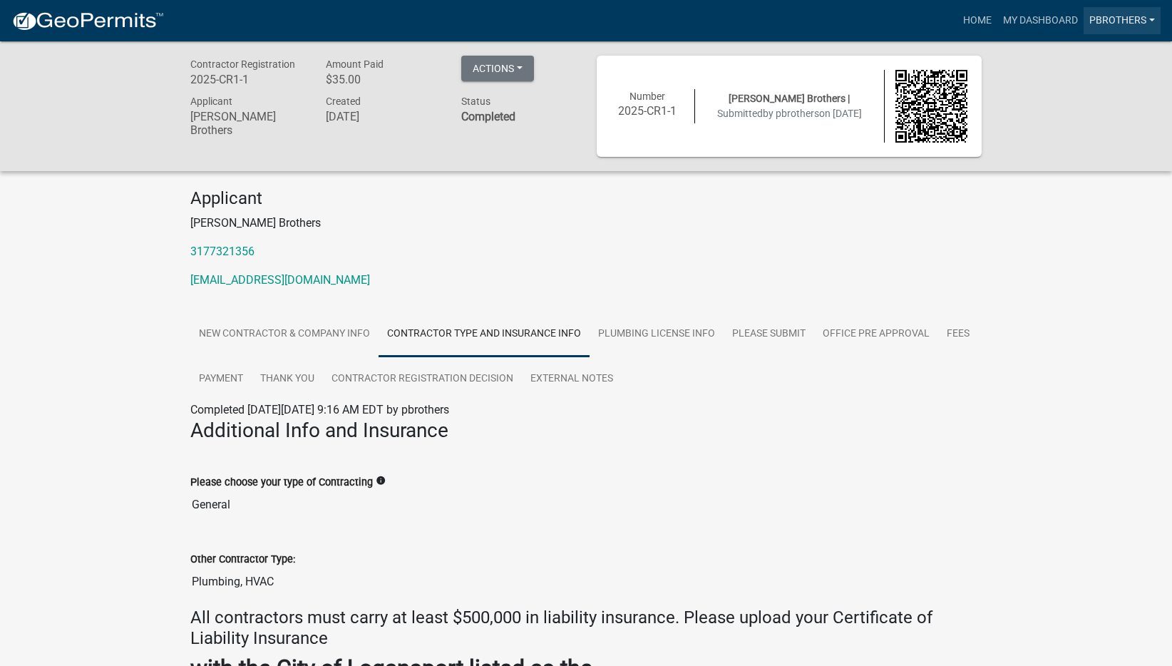
click at [1120, 27] on link "pbrothers" at bounding box center [1122, 20] width 77 height 27
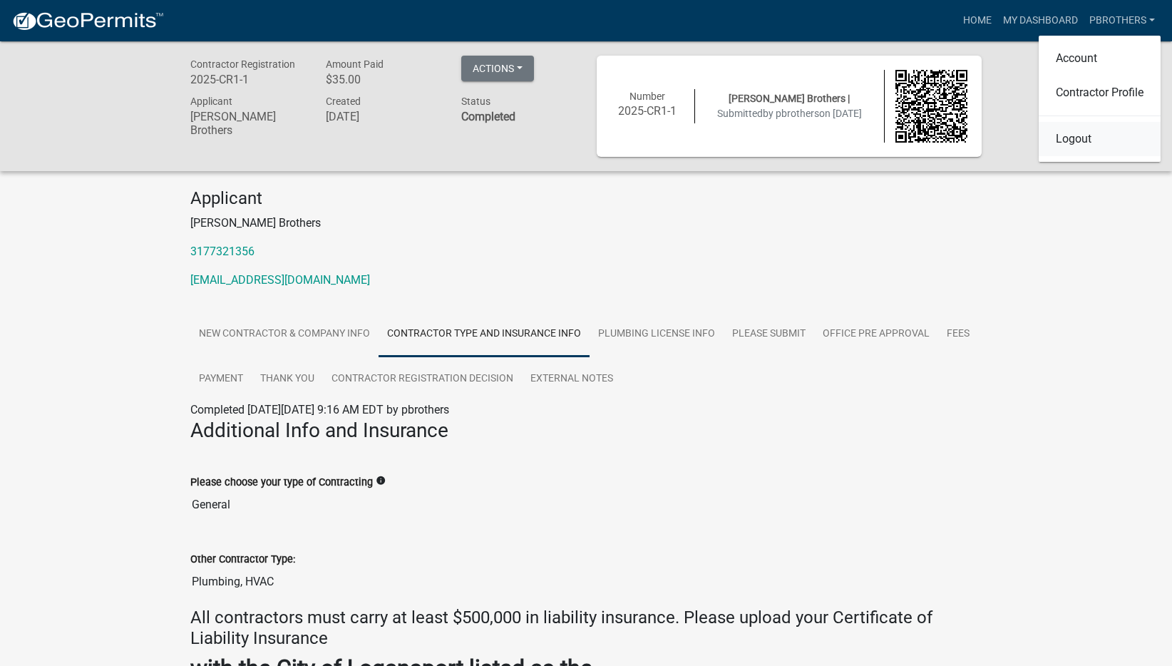
click at [1100, 138] on link "Logout" at bounding box center [1100, 139] width 122 height 34
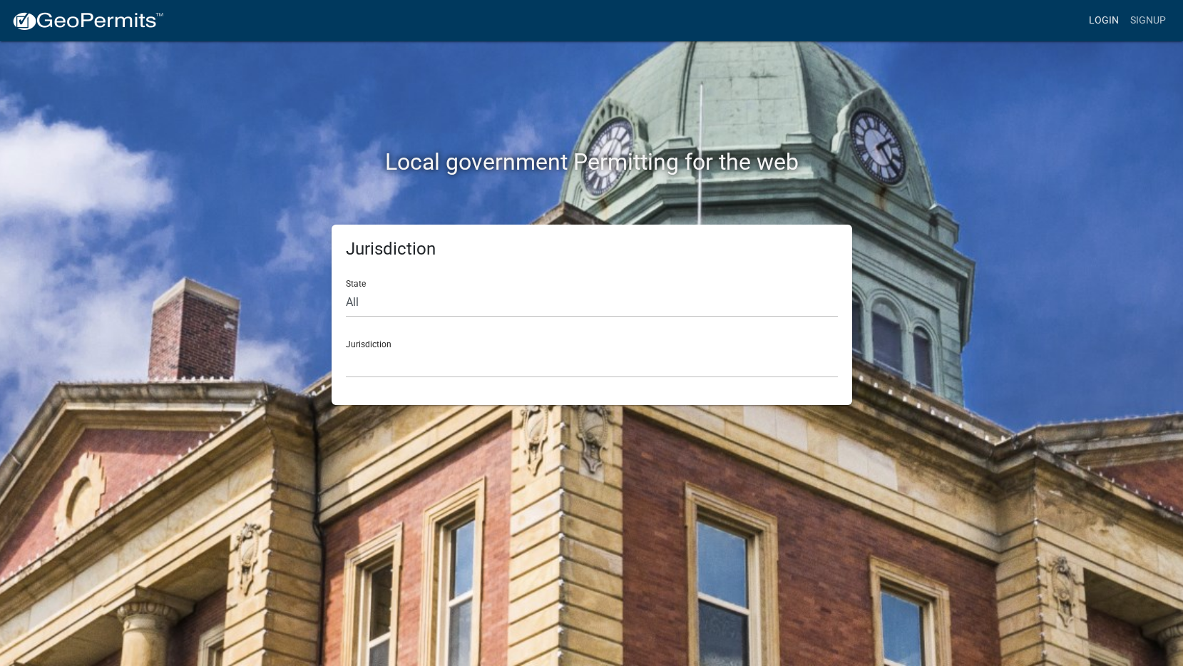
click at [1119, 30] on link "Login" at bounding box center [1103, 20] width 41 height 27
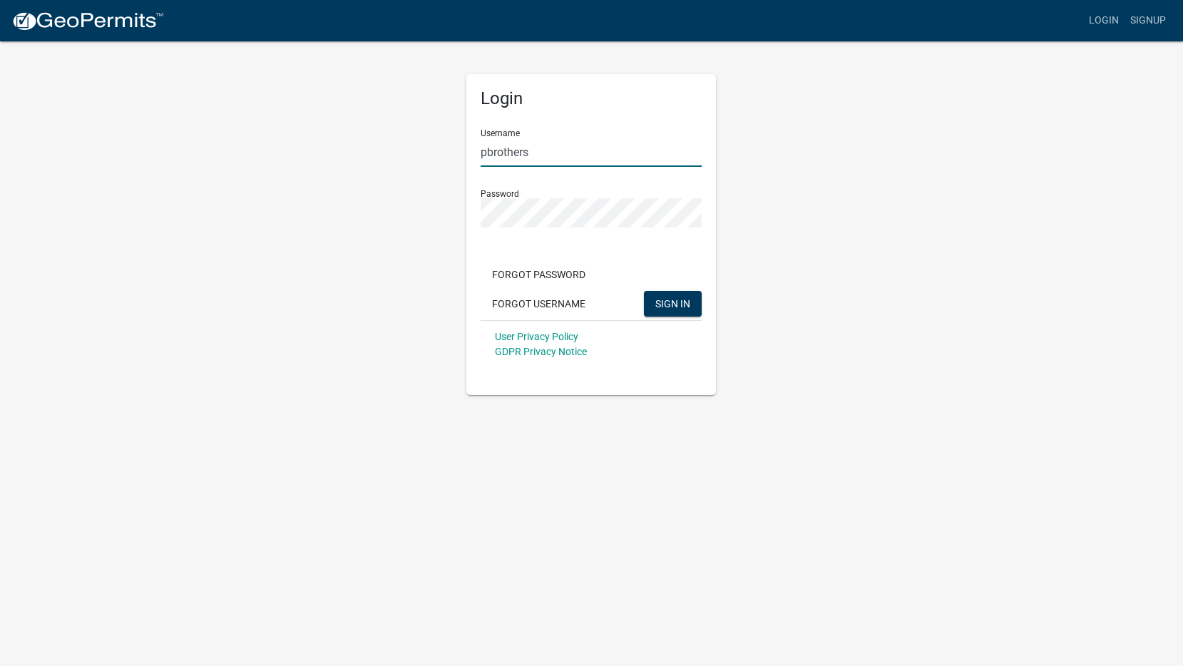
click at [531, 146] on input "pbrothers" at bounding box center [591, 152] width 221 height 29
type input "[EMAIL_ADDRESS][DOMAIN_NAME]"
click at [677, 305] on span "SIGN IN" at bounding box center [672, 302] width 35 height 11
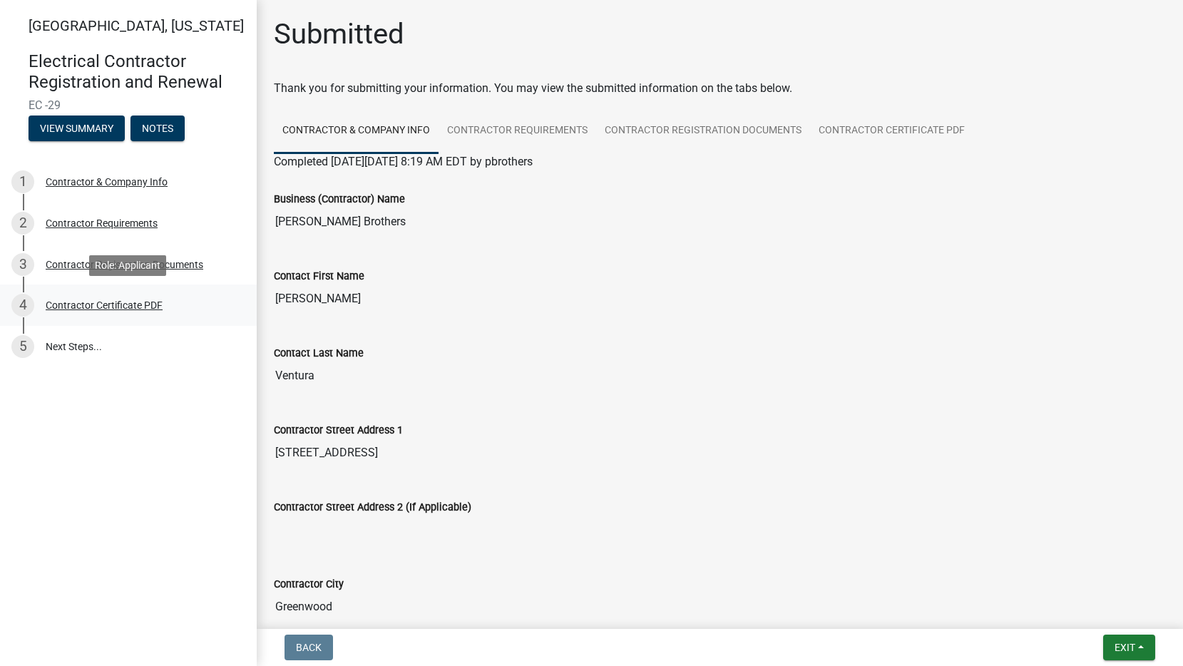
click at [102, 295] on div "4 Contractor Certificate PDF" at bounding box center [122, 305] width 222 height 23
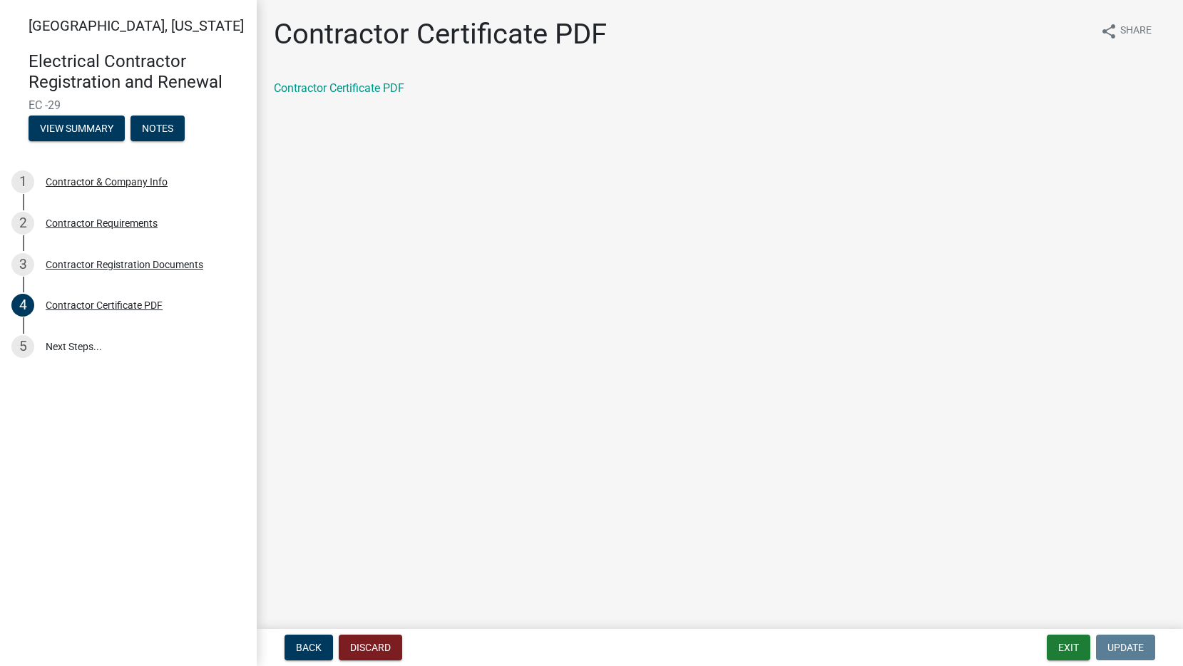
click at [369, 80] on div "Contractor Certificate PDF" at bounding box center [720, 88] width 892 height 17
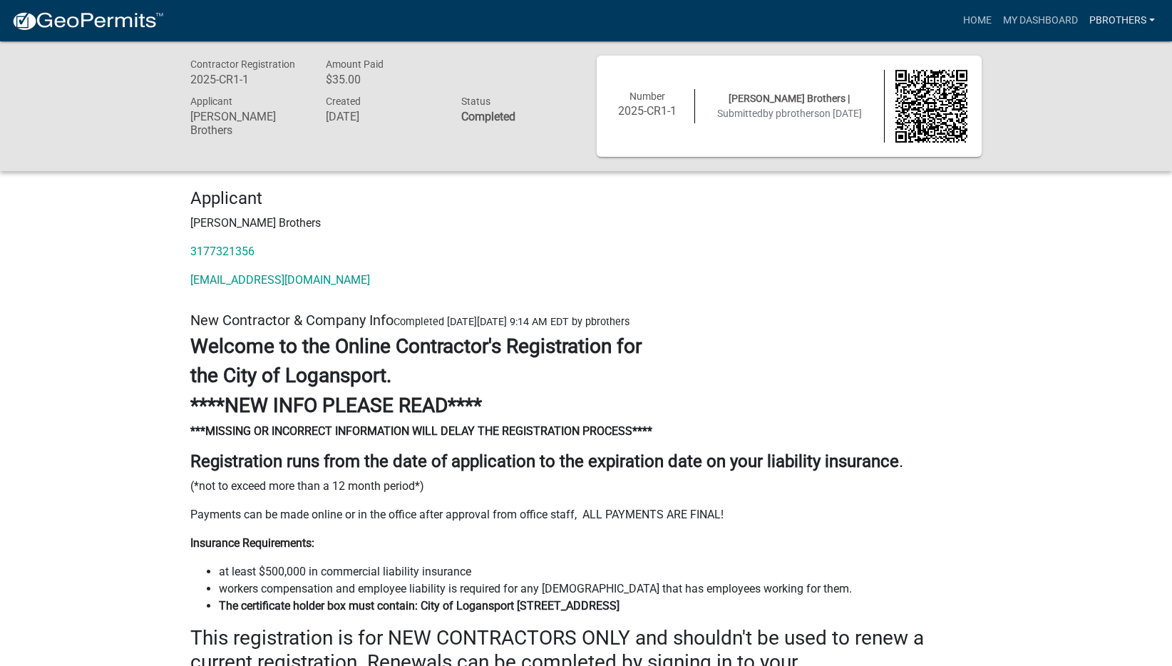
click at [1127, 11] on link "pbrothers" at bounding box center [1122, 20] width 77 height 27
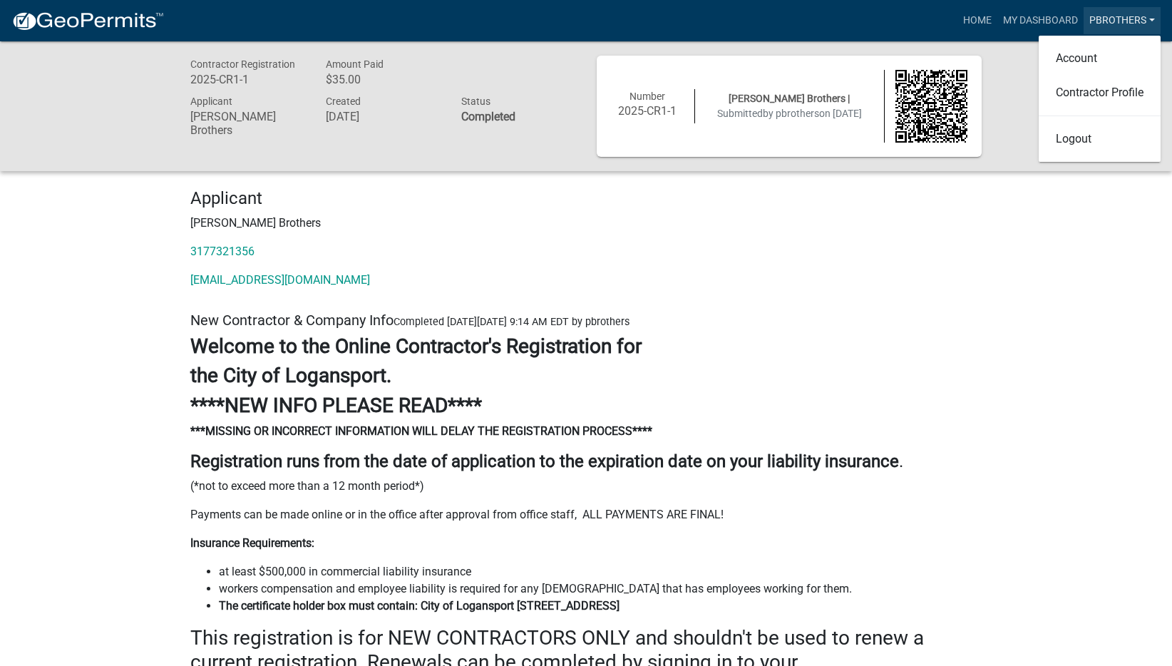
click at [1126, 14] on link "pbrothers" at bounding box center [1122, 20] width 77 height 27
